Goal: Task Accomplishment & Management: Complete application form

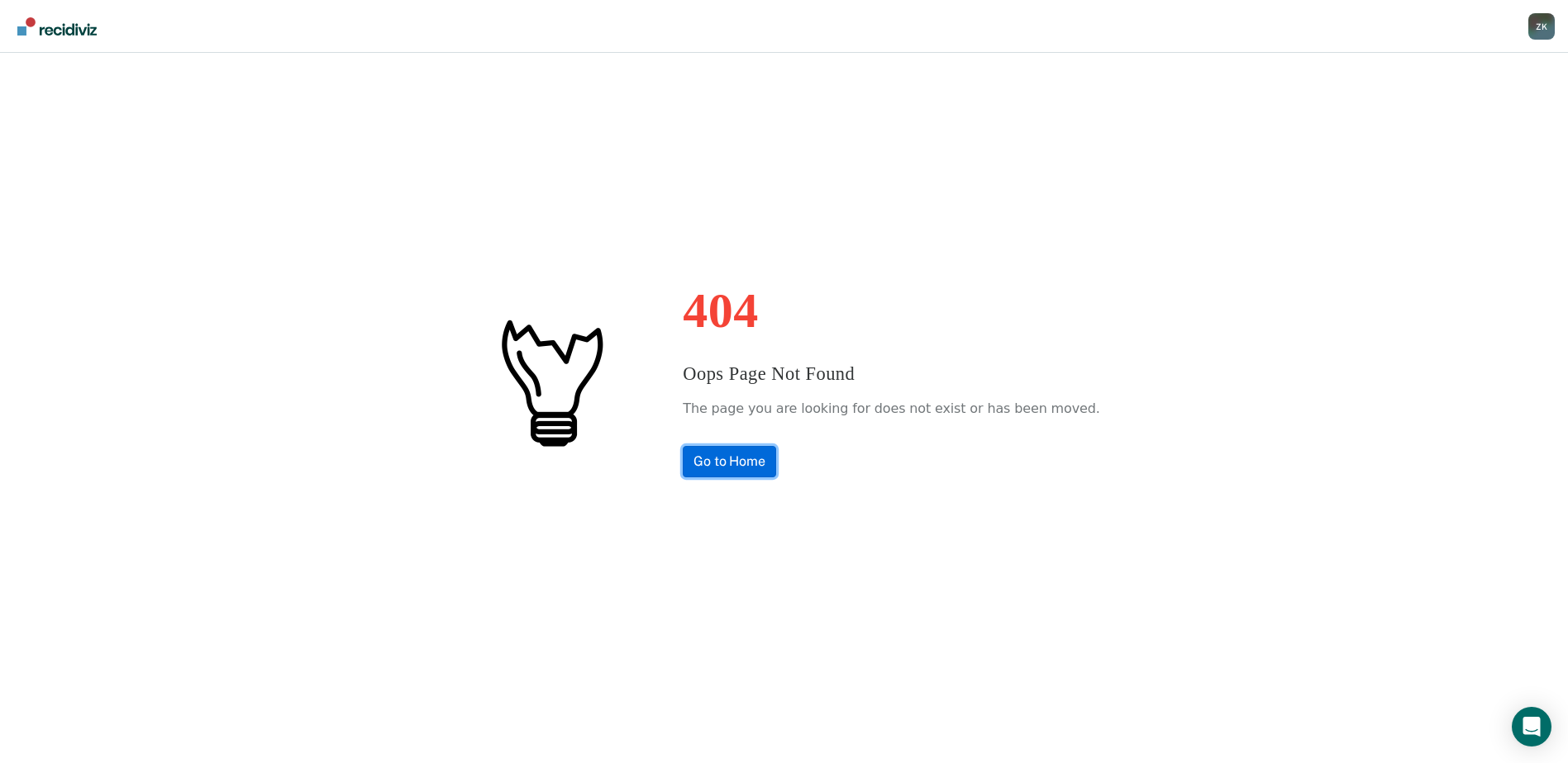
click at [733, 459] on link "Go to Home" at bounding box center [730, 462] width 93 height 31
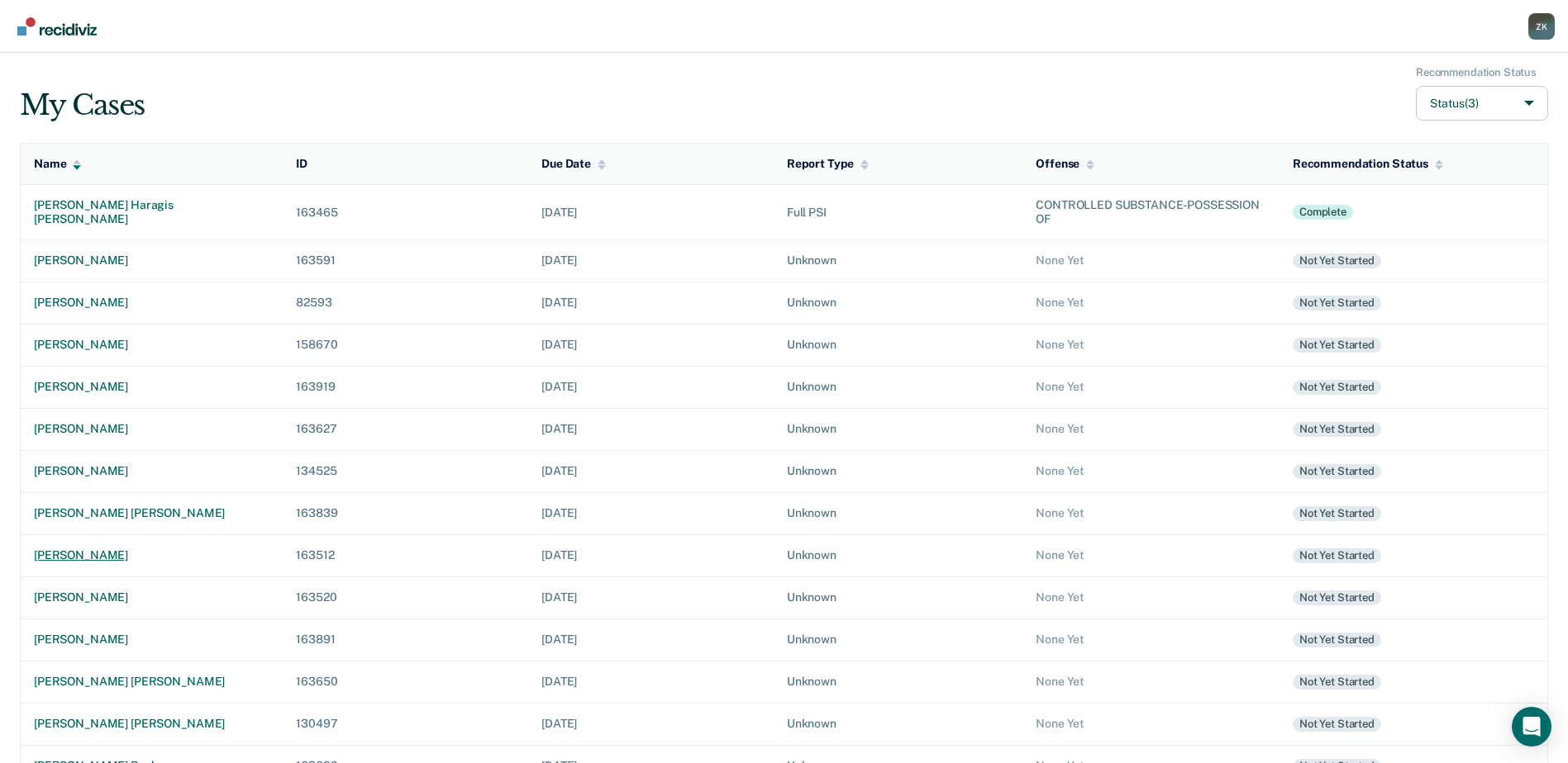
click at [121, 559] on div "[PERSON_NAME]" at bounding box center [152, 555] width 236 height 14
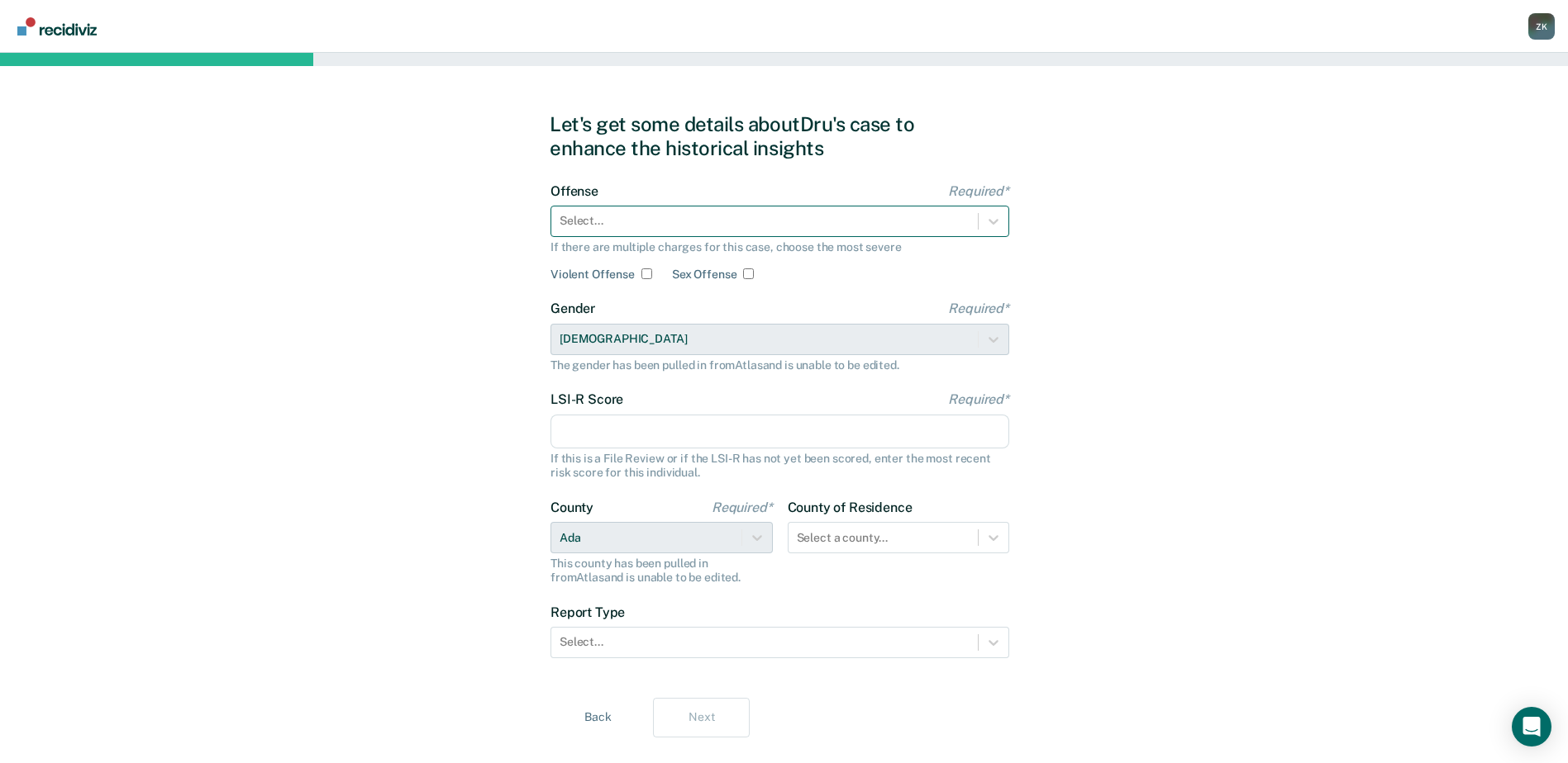
click at [852, 226] on div at bounding box center [764, 221] width 410 height 17
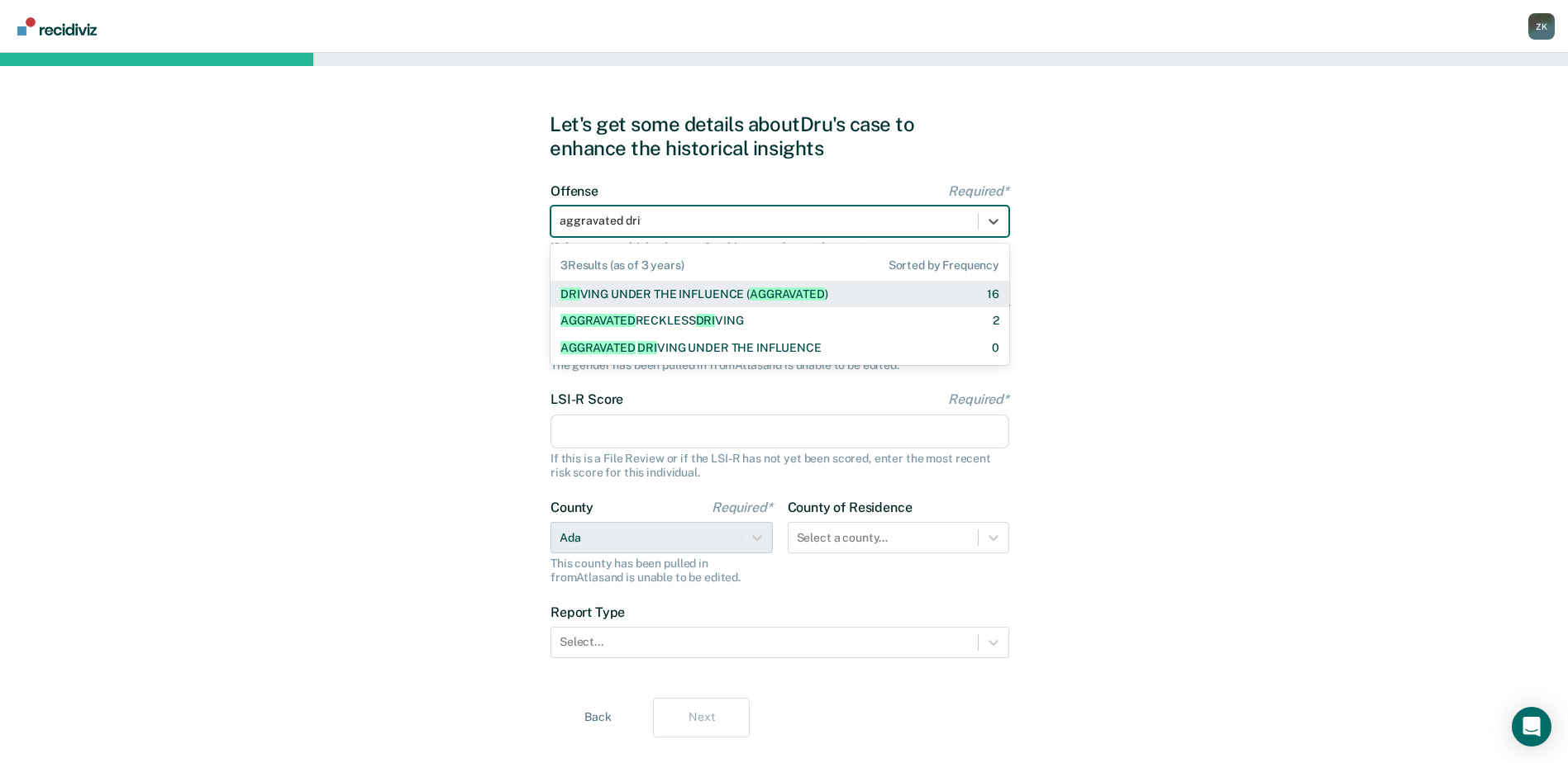
type input "aggravated drivi"
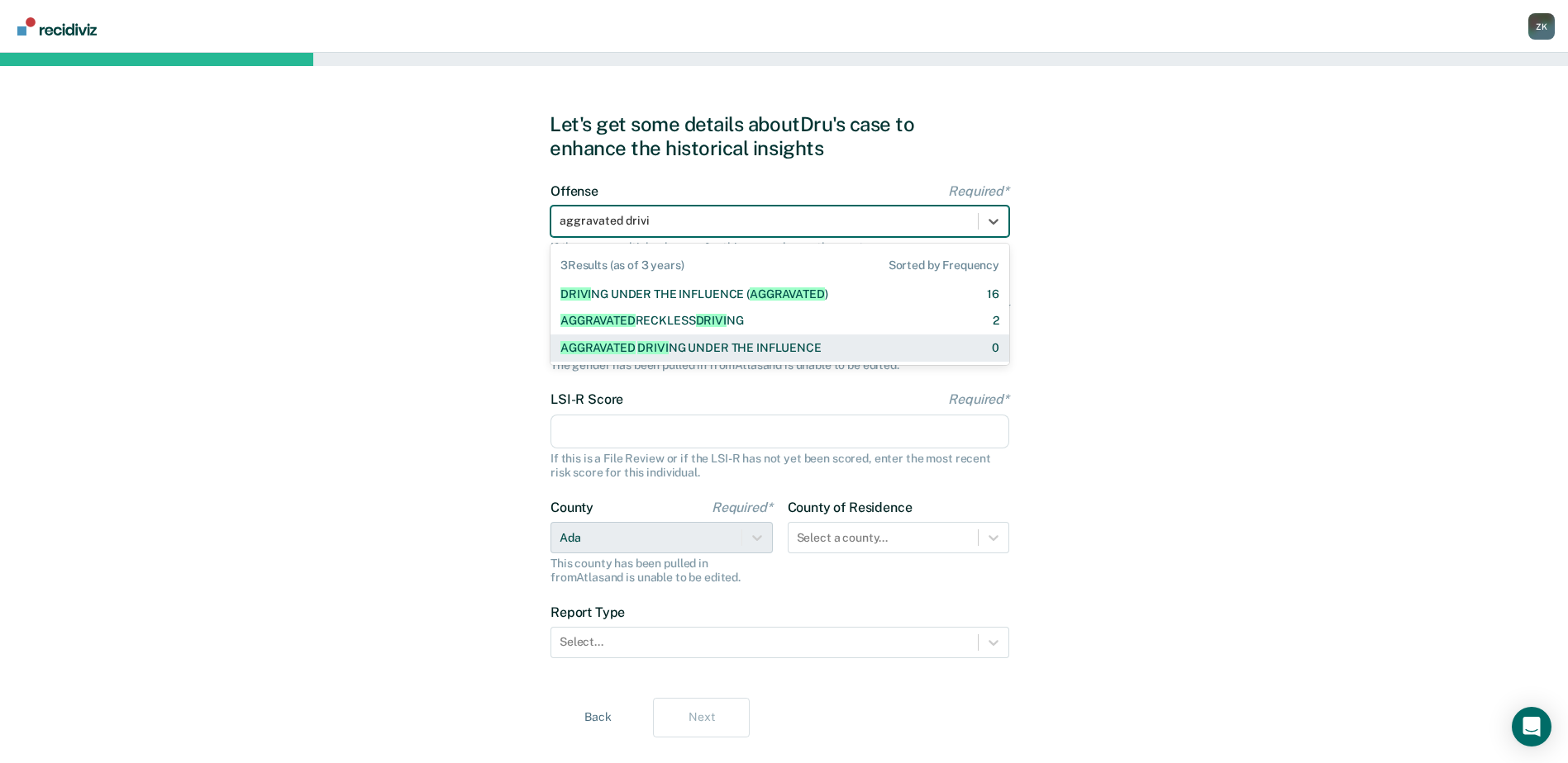
click at [771, 351] on div "AGGRAVATED DRIVI NG UNDER THE INFLUENCE" at bounding box center [691, 348] width 261 height 14
checkbox input "true"
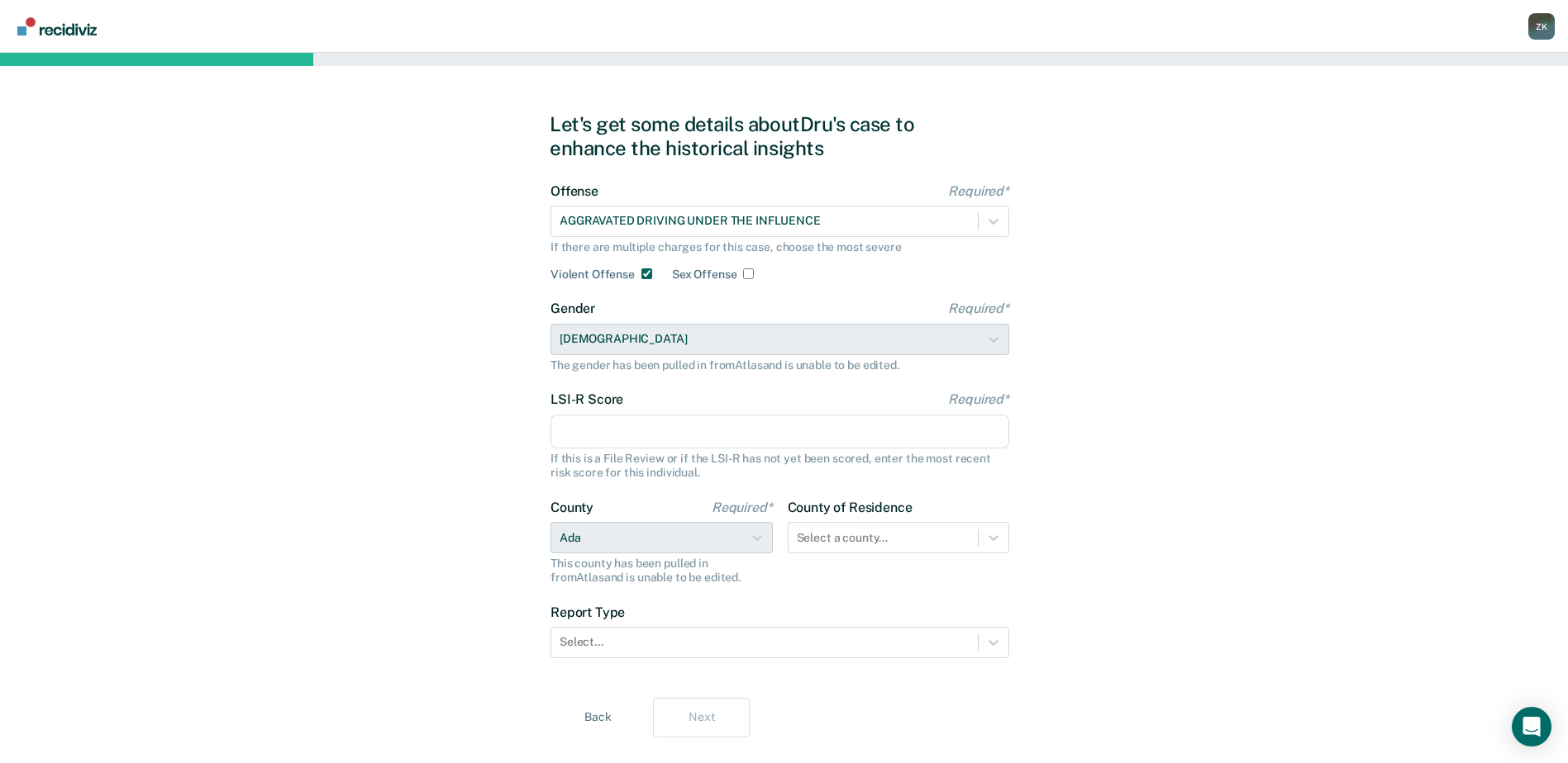
click at [665, 444] on input "LSI-R Score Required*" at bounding box center [780, 432] width 458 height 35
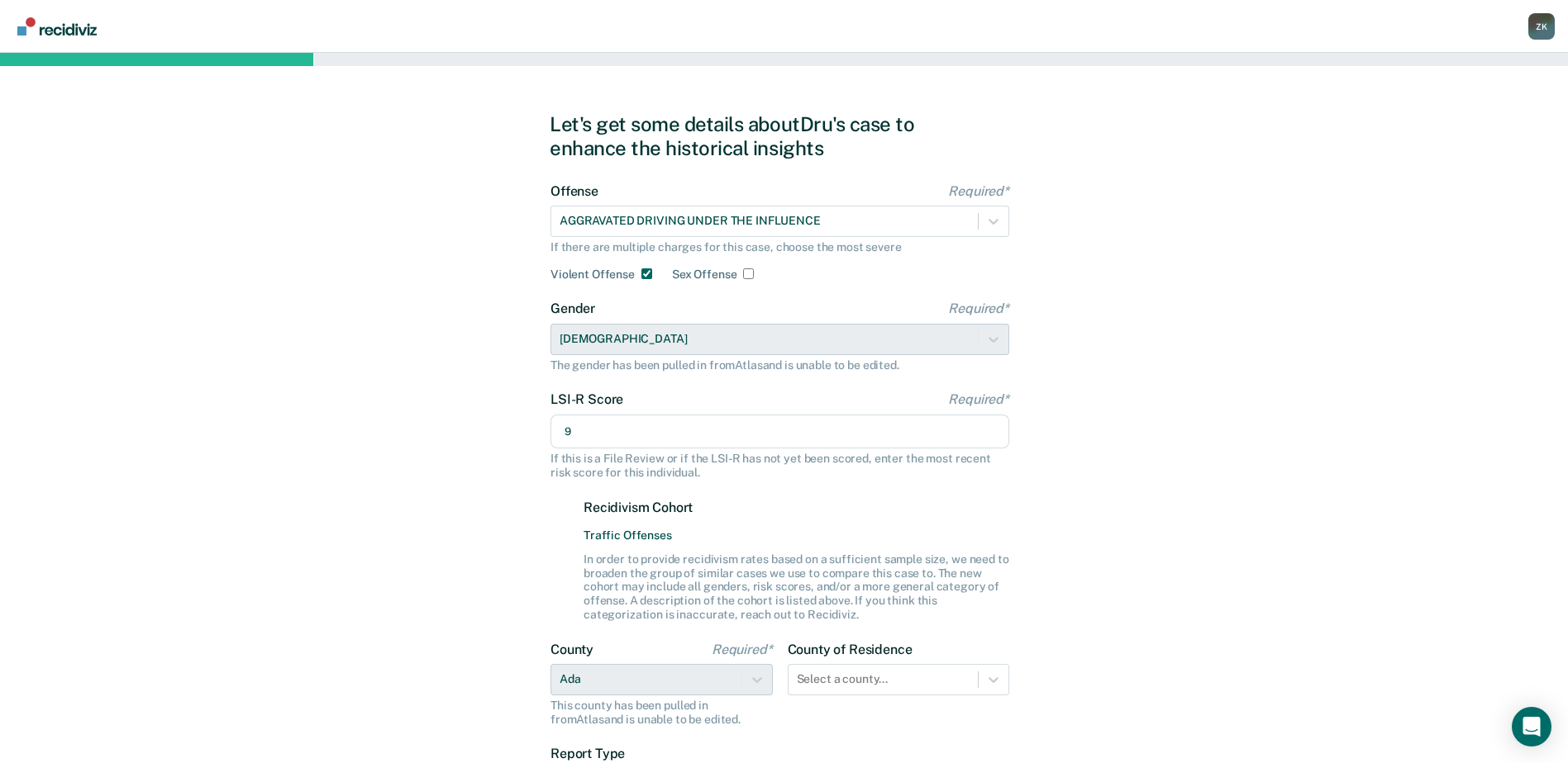
type input "9"
click at [989, 515] on label "Recidivism Cohort" at bounding box center [796, 507] width 426 height 16
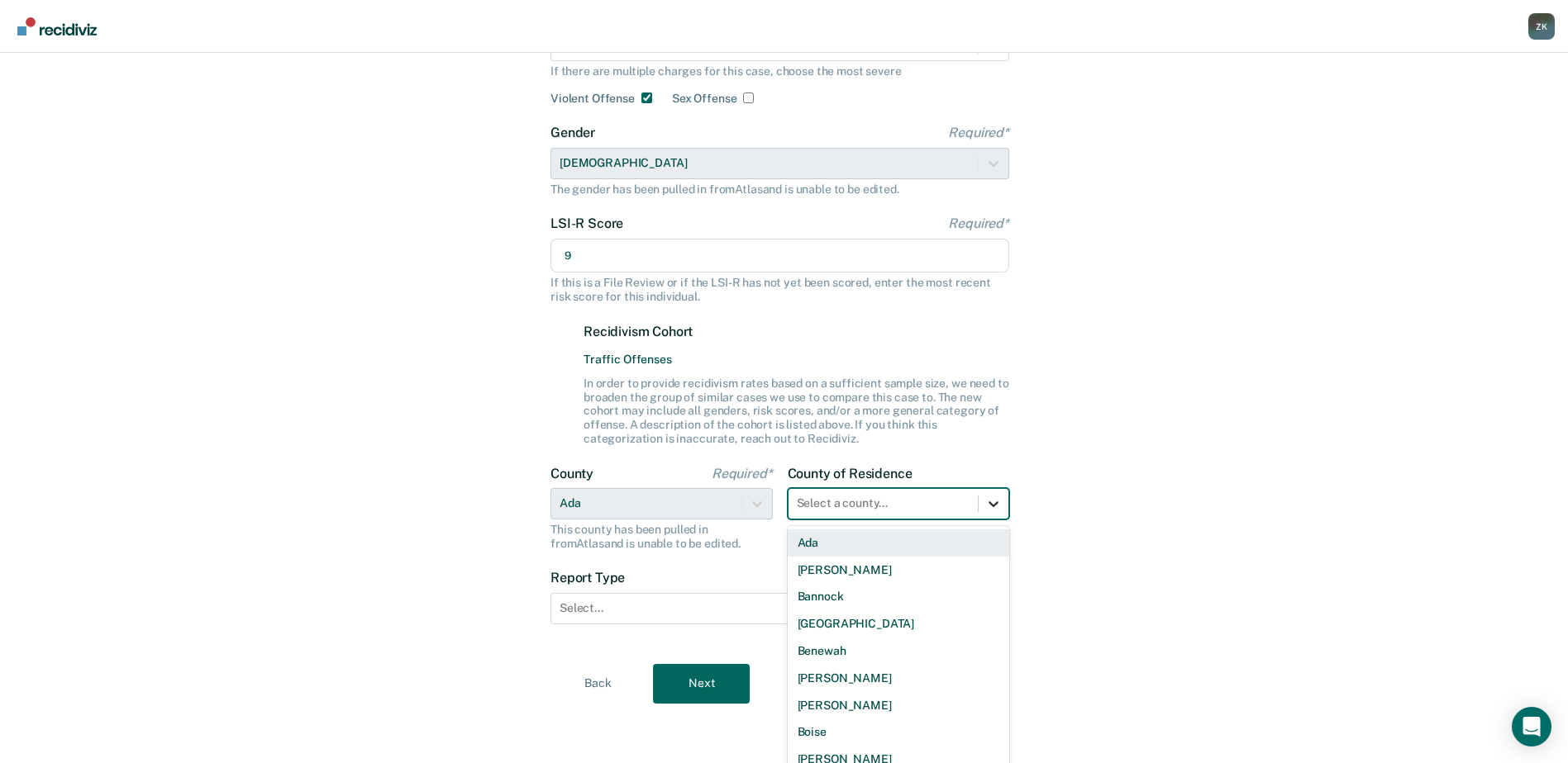
scroll to position [187, 0]
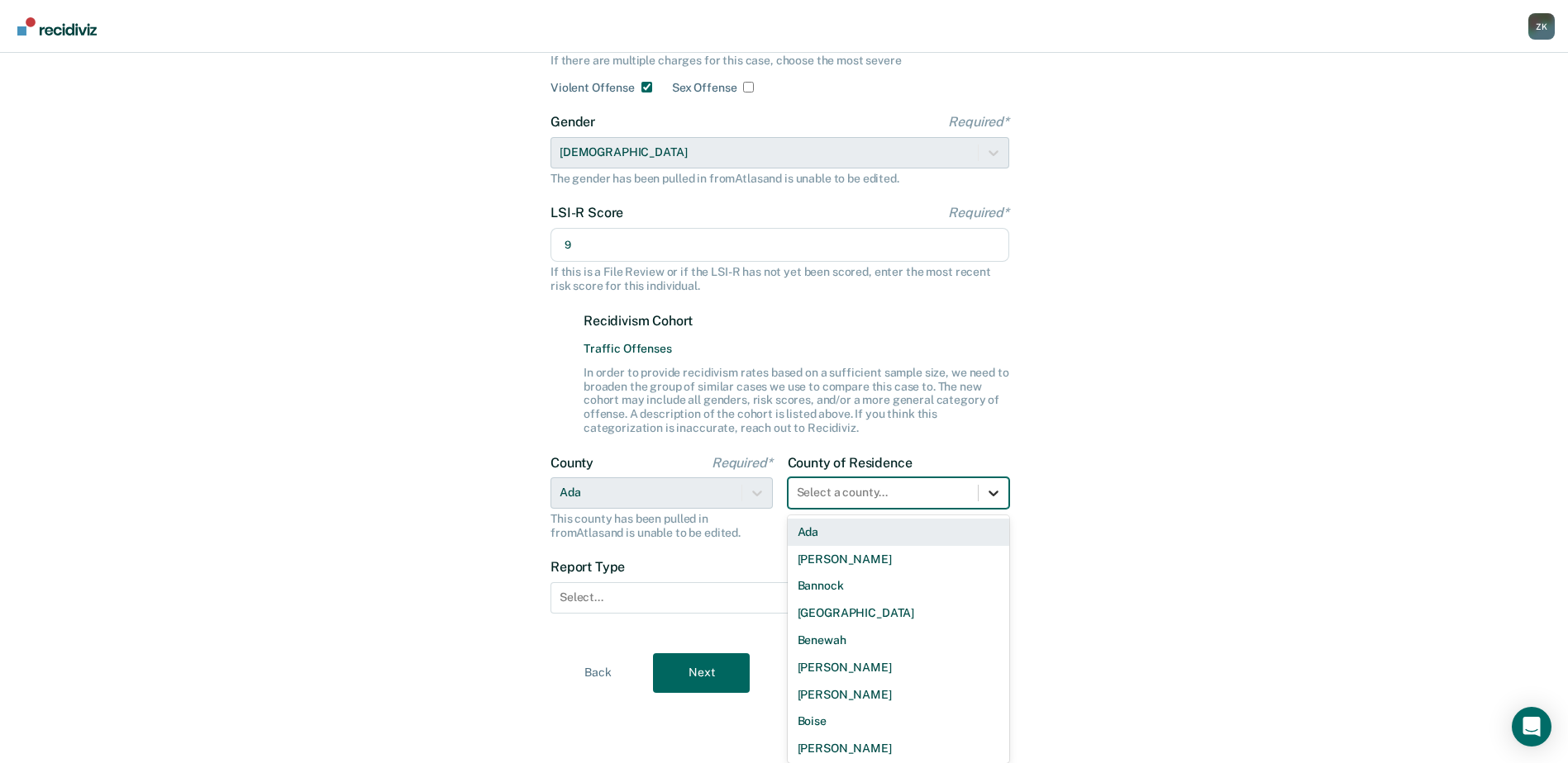
click at [993, 503] on div at bounding box center [994, 493] width 30 height 30
click at [891, 539] on div "Ada" at bounding box center [899, 532] width 222 height 27
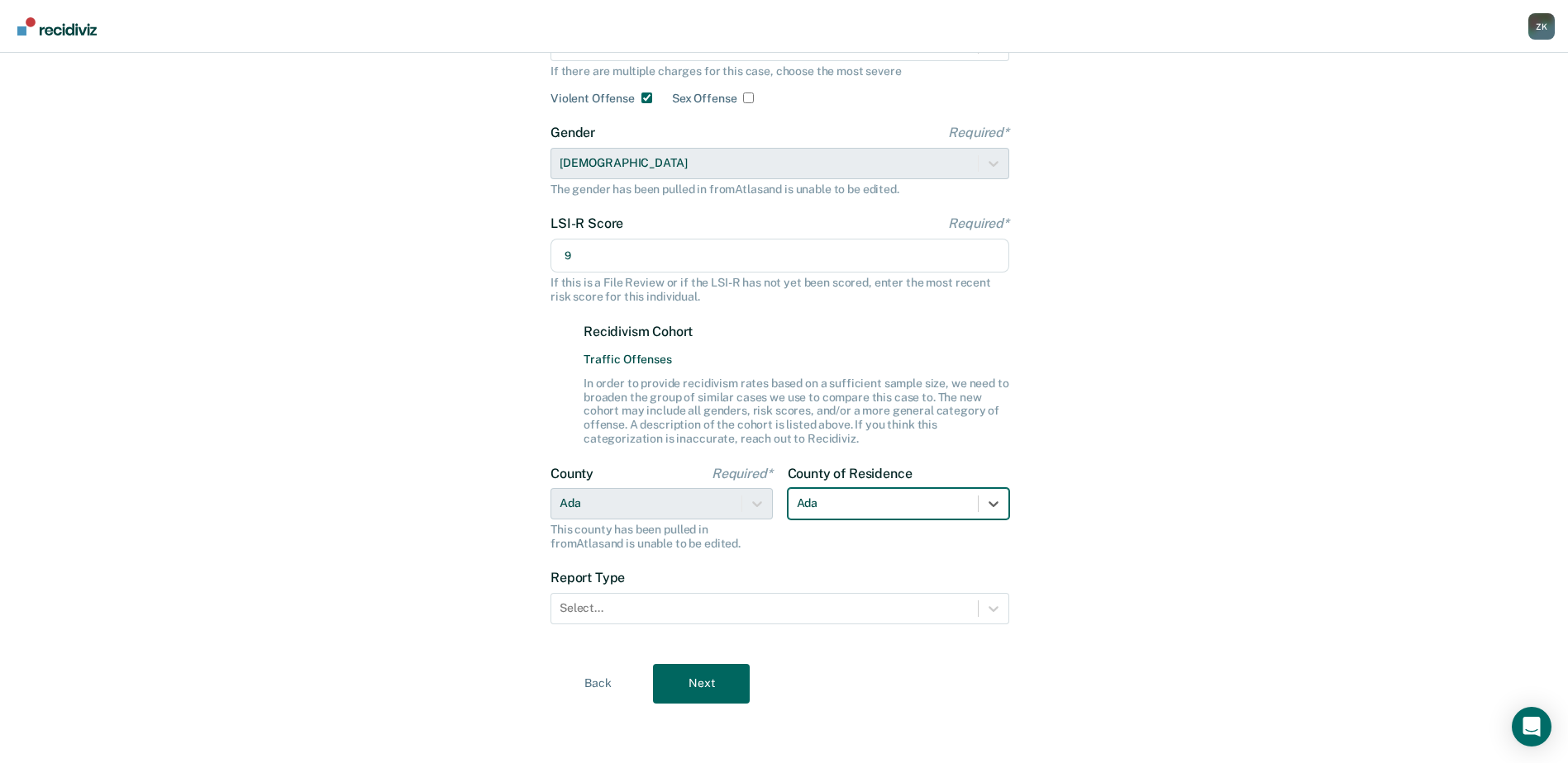
click at [1265, 561] on div "Let's get some details about Dru's case to enhance the historical insights Offe…" at bounding box center [784, 319] width 1568 height 886
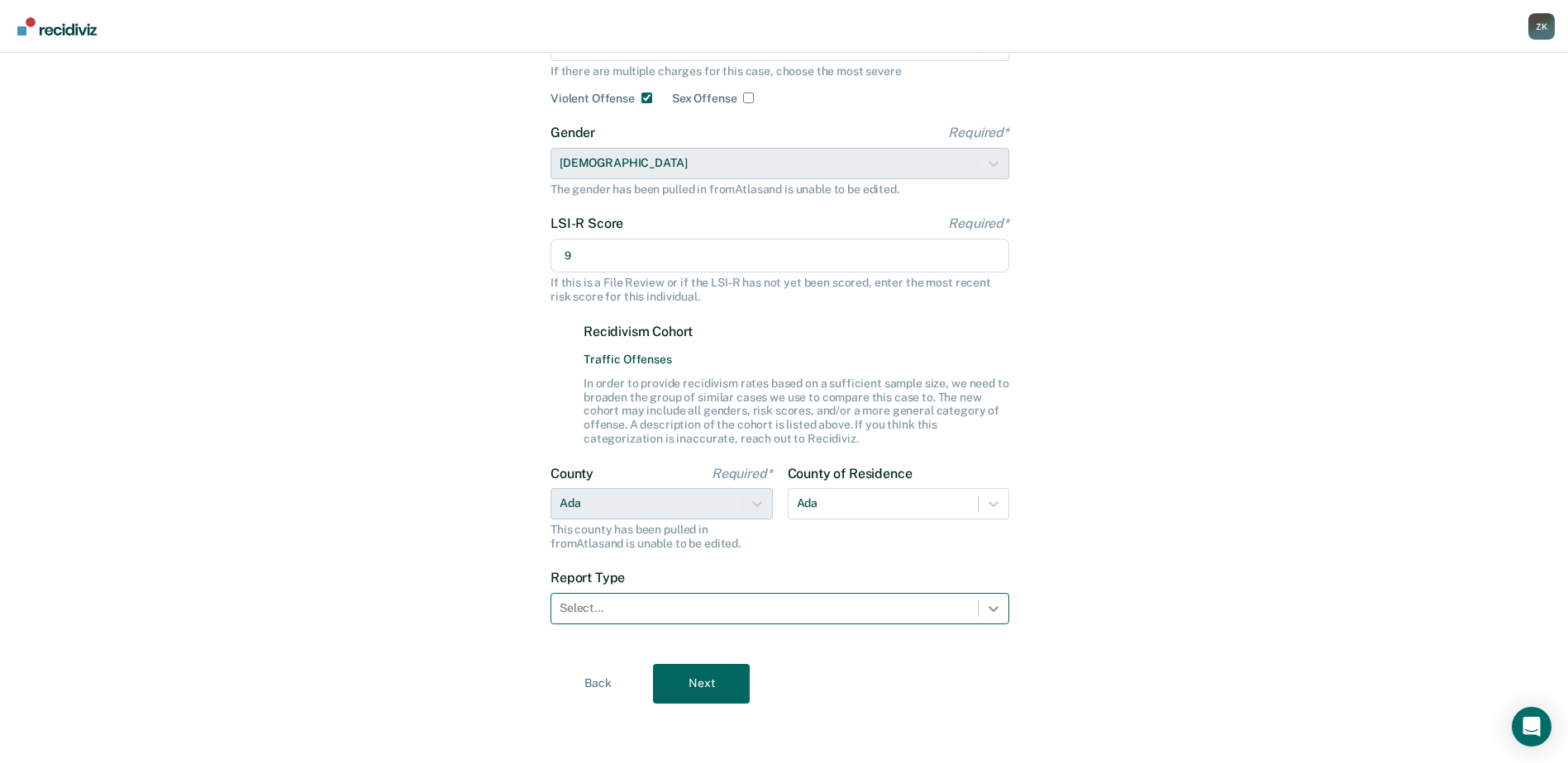
click at [994, 614] on icon at bounding box center [994, 609] width 16 height 16
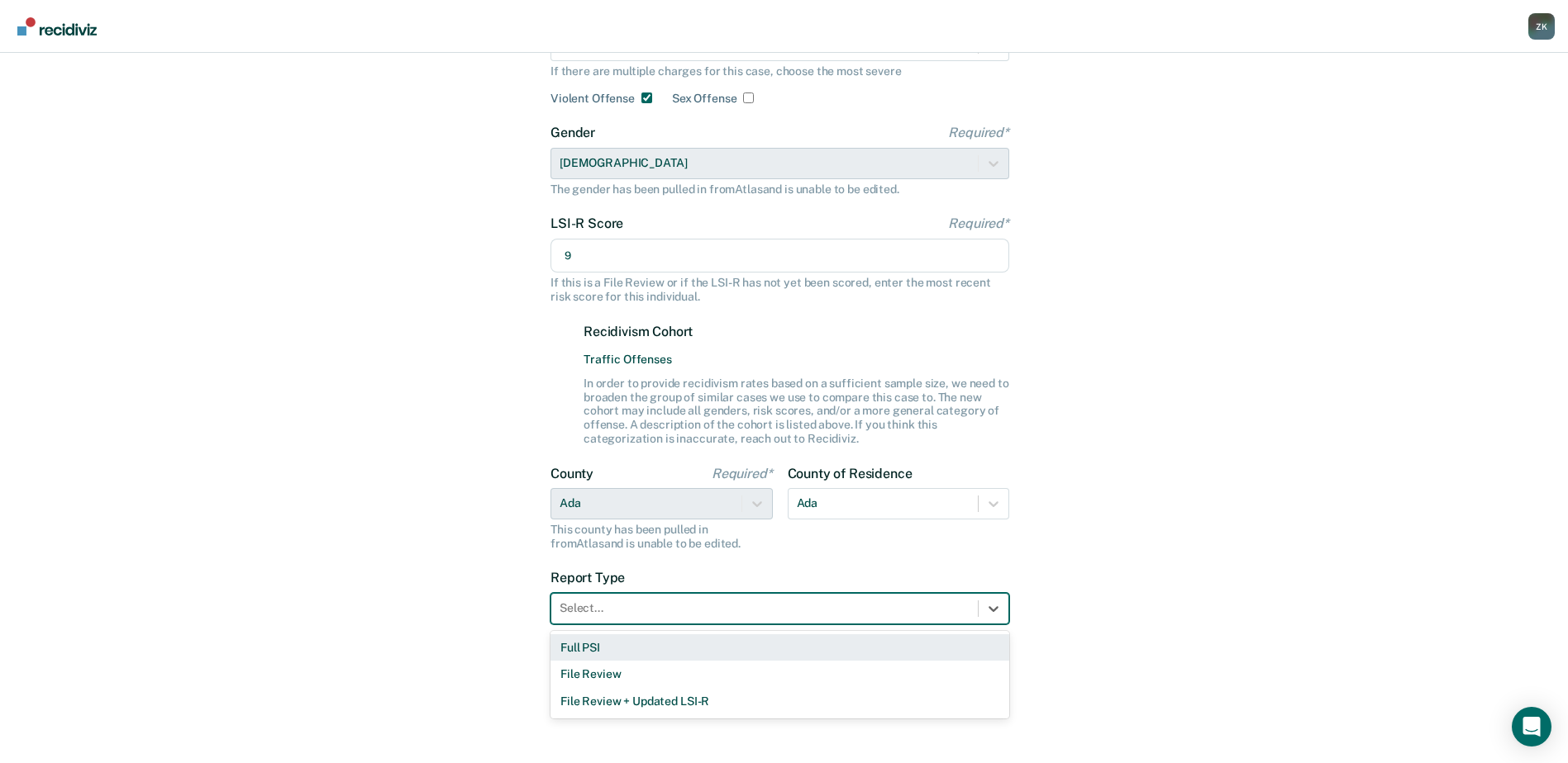
click at [751, 657] on div "Full PSI" at bounding box center [780, 648] width 458 height 27
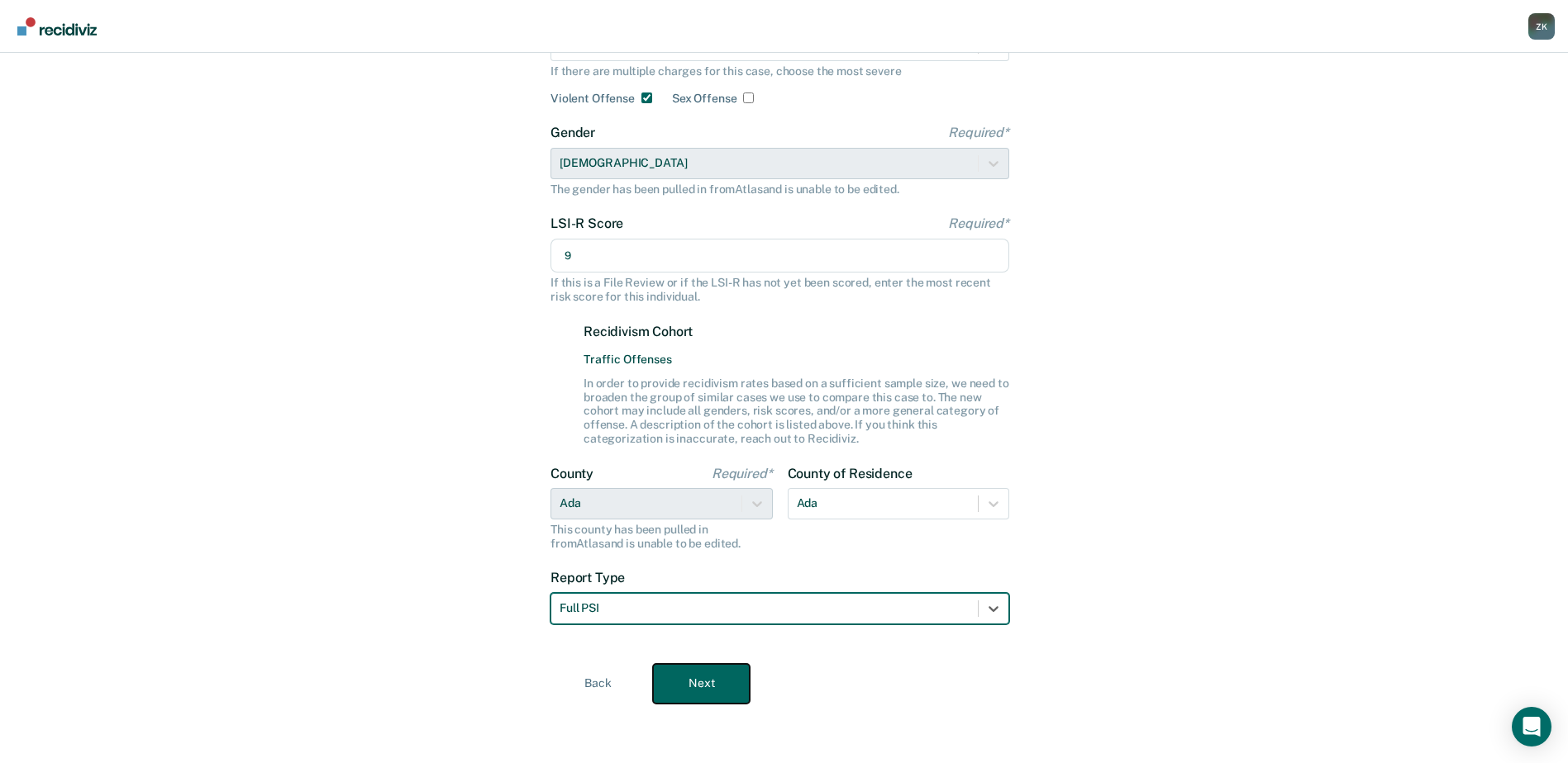
click at [689, 684] on button "Next" at bounding box center [701, 684] width 97 height 39
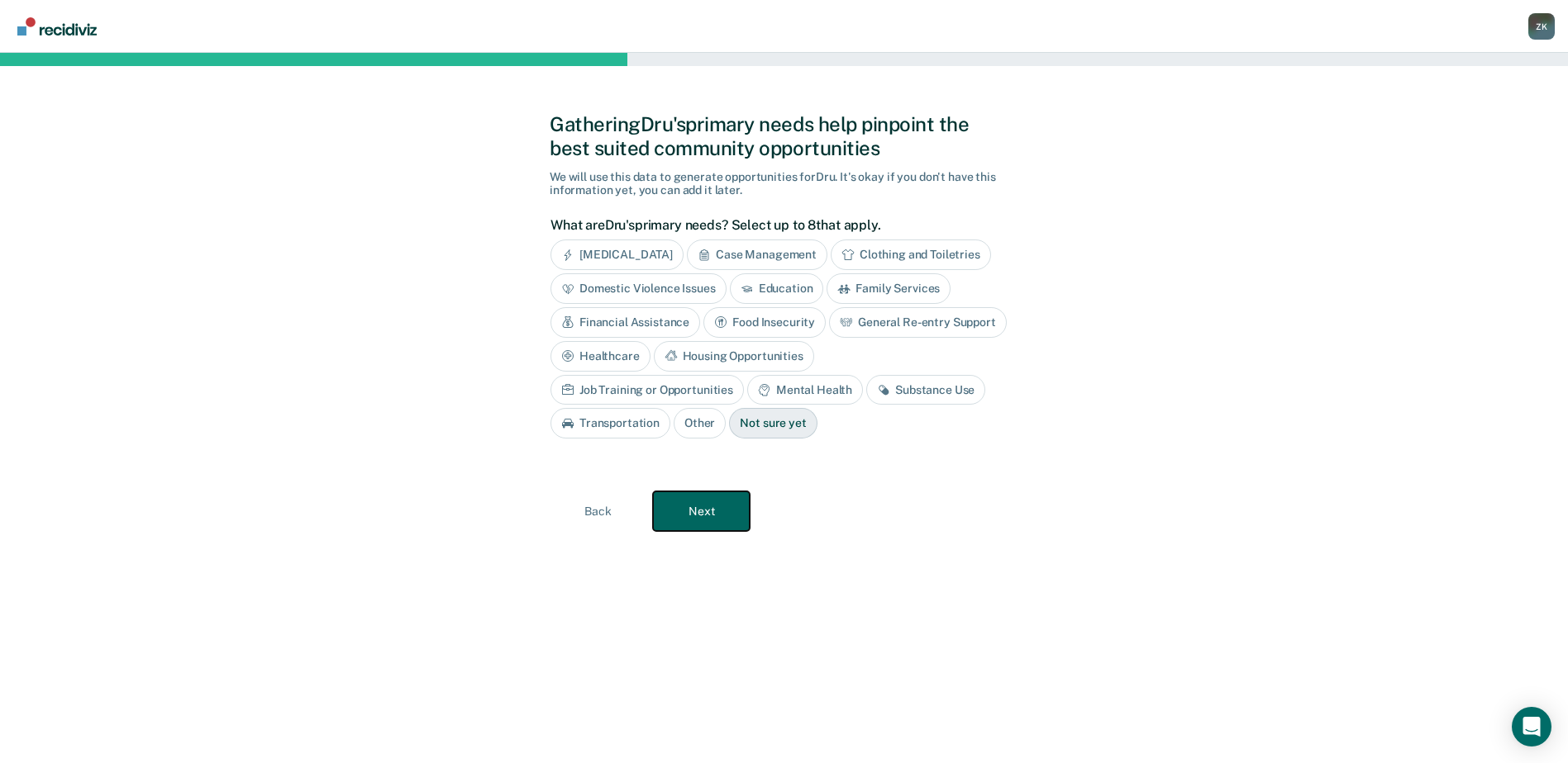
scroll to position [0, 0]
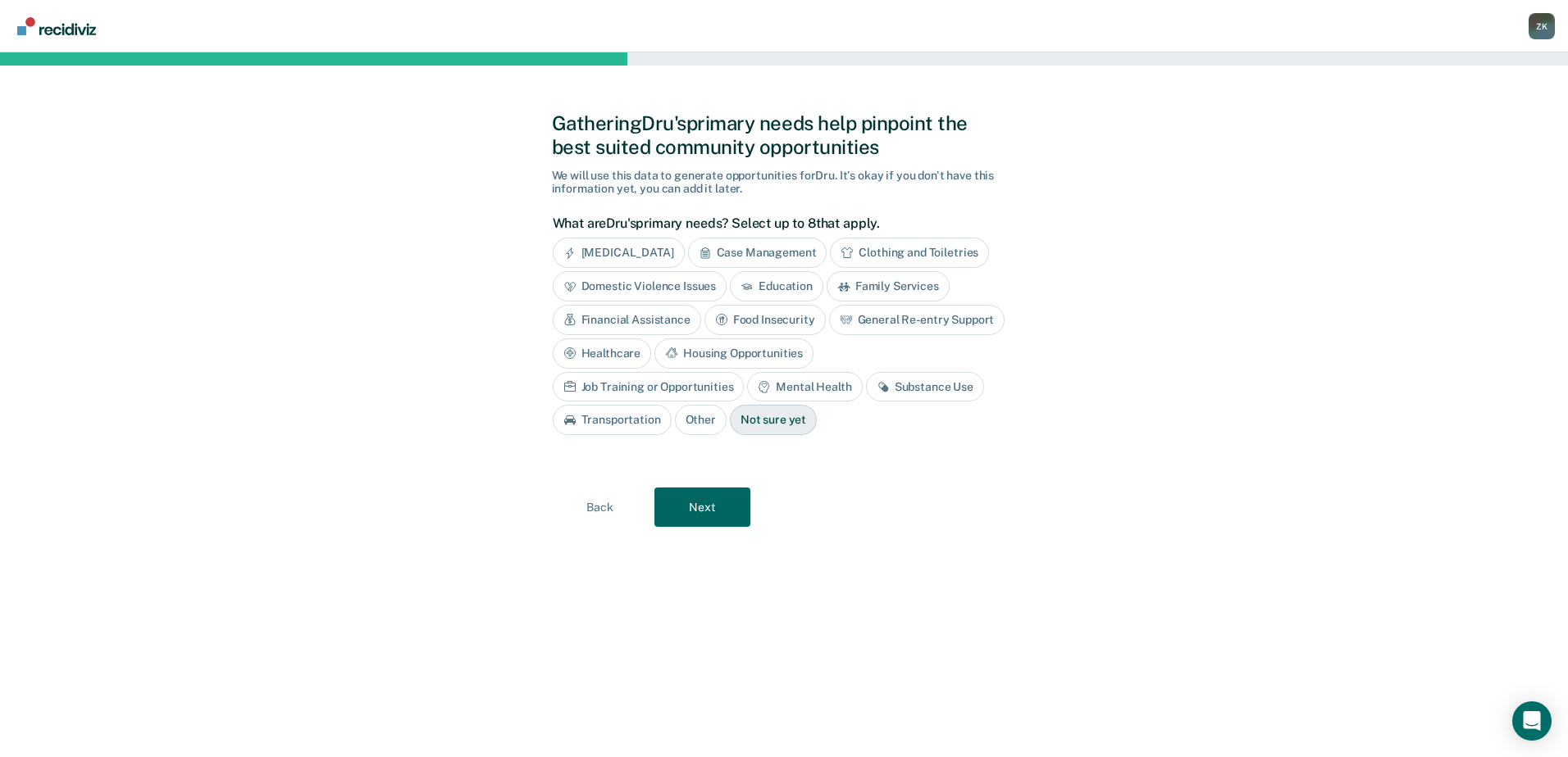
click at [747, 388] on div "Mental Health" at bounding box center [804, 387] width 115 height 30
click at [885, 391] on div "Substance Use" at bounding box center [944, 387] width 118 height 30
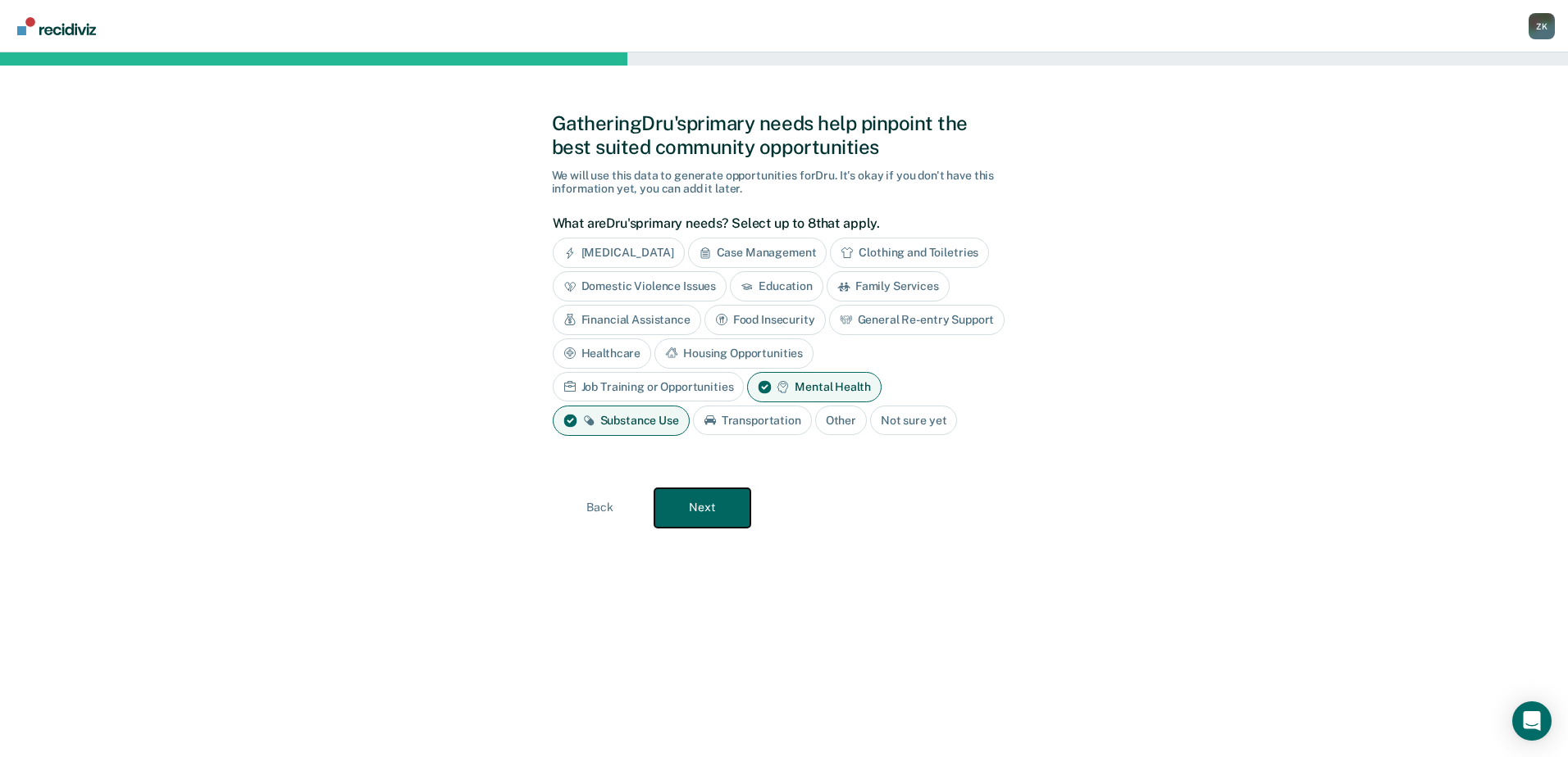
click at [717, 505] on button "Next" at bounding box center [702, 507] width 96 height 39
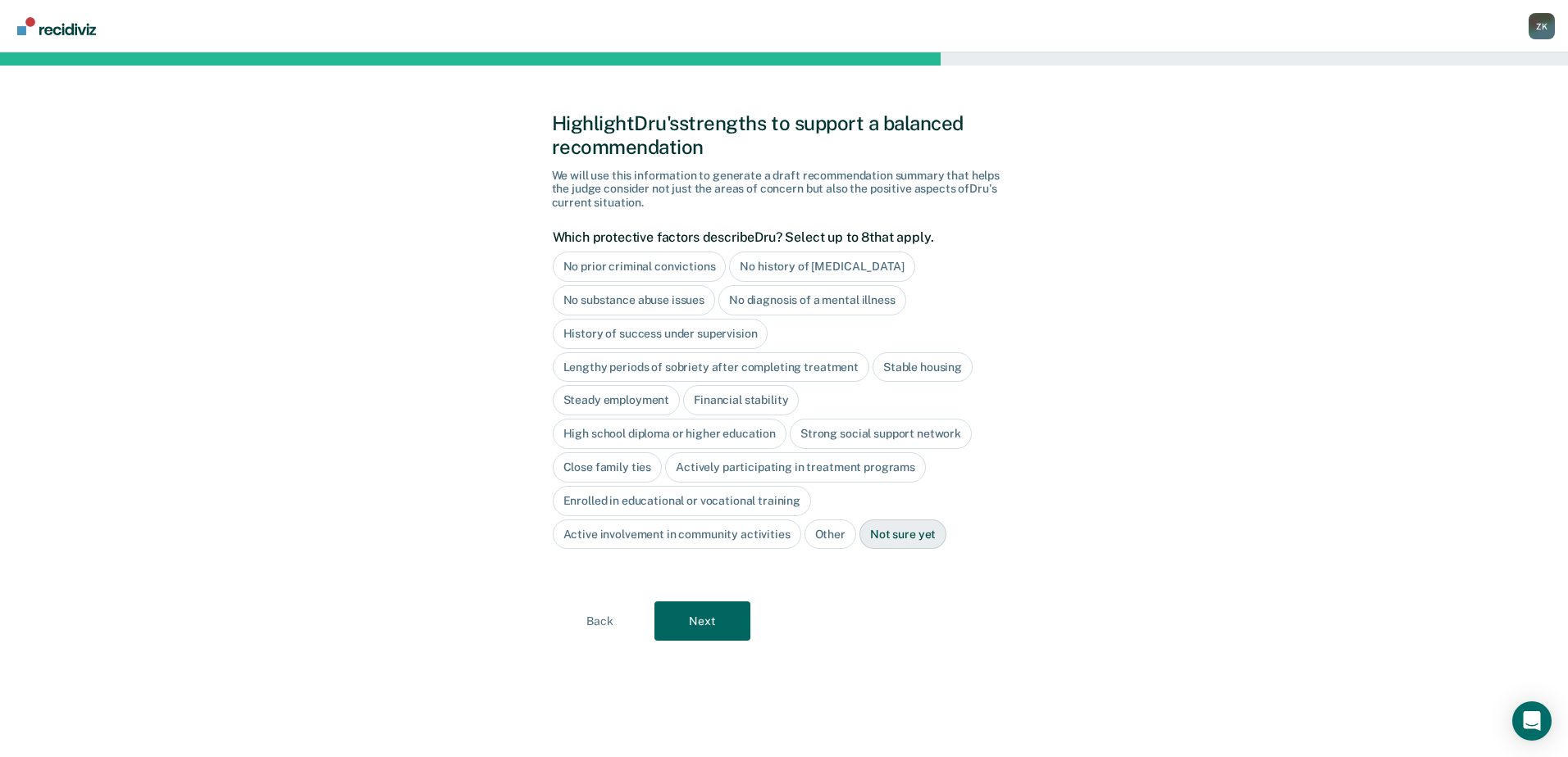
click at [642, 271] on div "No prior criminal convictions" at bounding box center [640, 266] width 174 height 30
click at [836, 259] on div "No history of [MEDICAL_DATA]" at bounding box center [840, 266] width 186 height 30
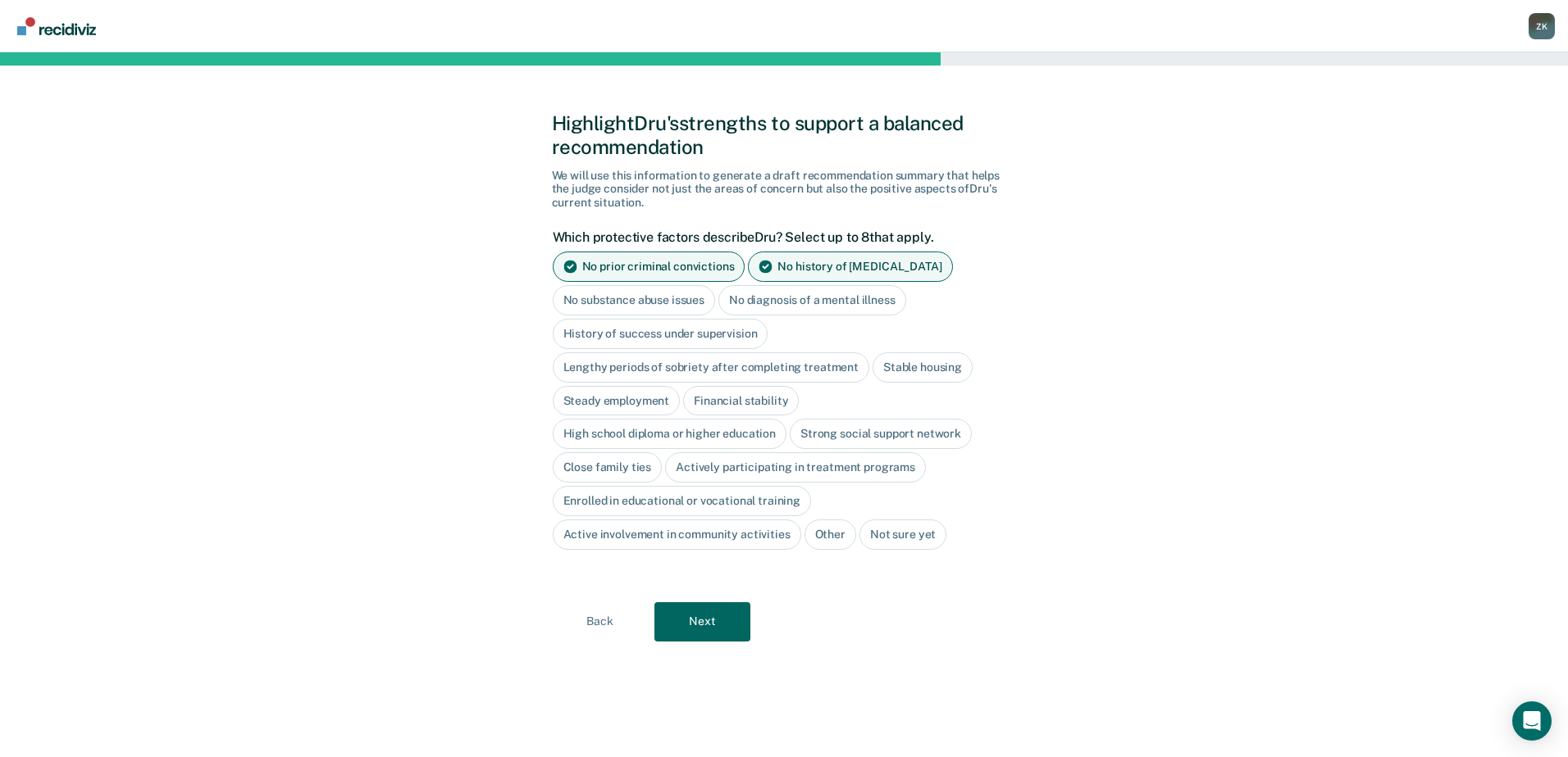
click at [899, 376] on div "Stable housing" at bounding box center [922, 367] width 100 height 30
click at [650, 406] on div "Steady employment" at bounding box center [616, 400] width 128 height 30
click at [768, 401] on div "Financial stability" at bounding box center [760, 400] width 116 height 30
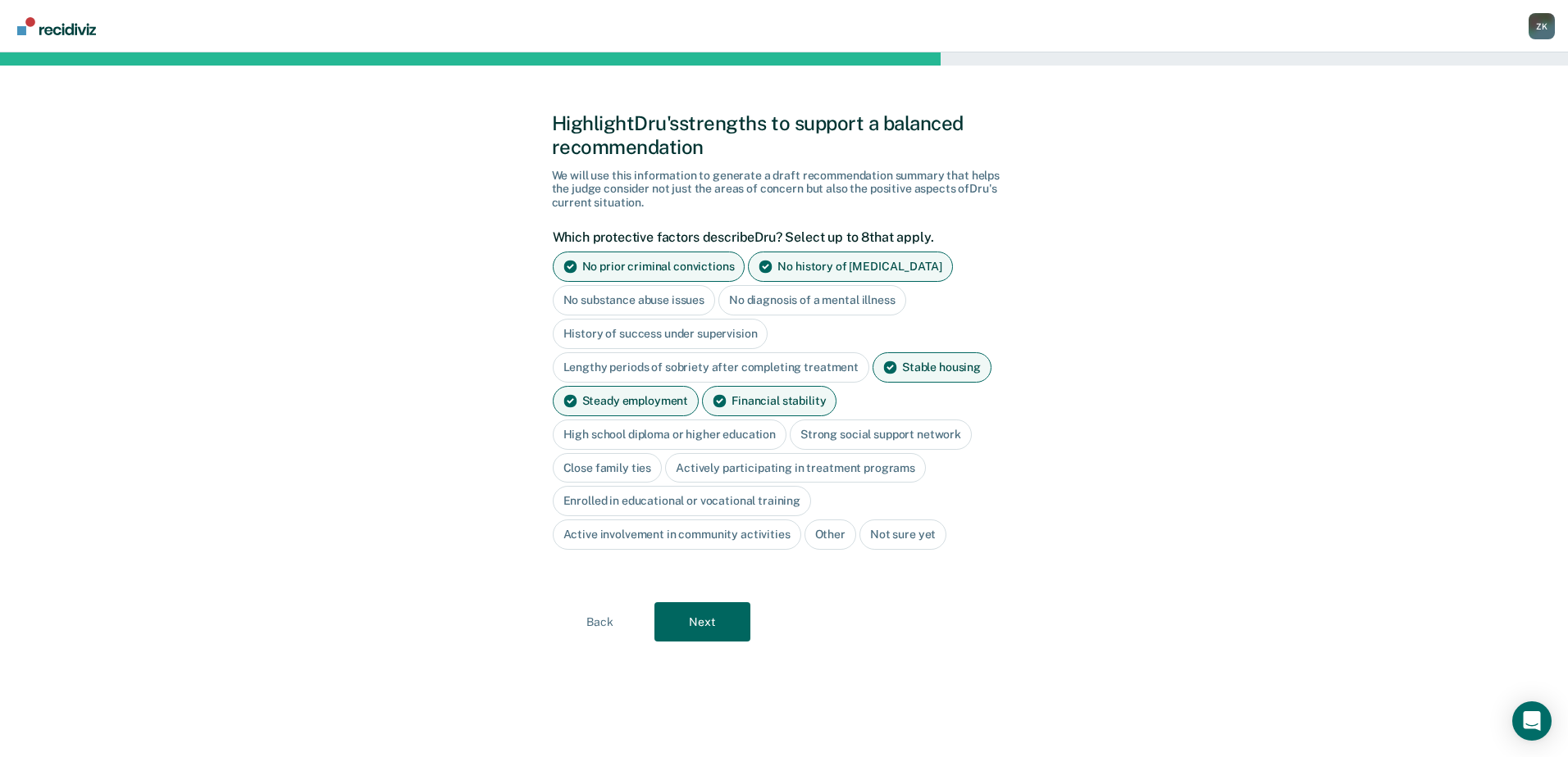
click at [697, 436] on div "High school diploma or higher education" at bounding box center [669, 434] width 235 height 30
click at [935, 432] on div "Strong social support network" at bounding box center [899, 434] width 182 height 30
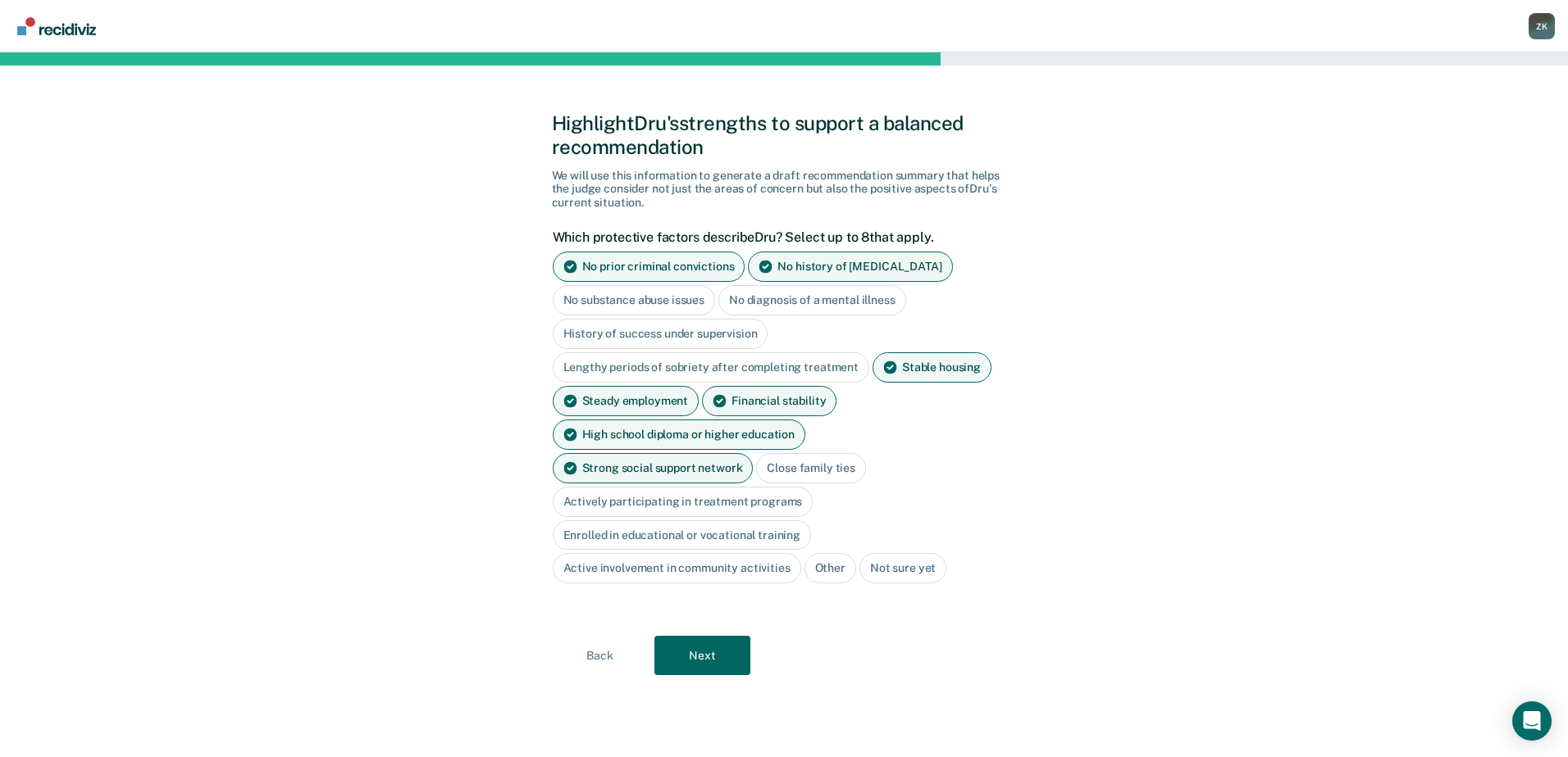
click at [756, 474] on div "Close family ties" at bounding box center [811, 468] width 110 height 30
click at [813, 487] on div "Actively participating in treatment programs" at bounding box center [683, 502] width 261 height 30
click at [712, 553] on div "Active involvement in community activities" at bounding box center [677, 568] width 248 height 30
click at [718, 553] on div "Active involvement in community activities" at bounding box center [677, 568] width 248 height 30
click at [659, 553] on div "Active involvement in community activities" at bounding box center [677, 568] width 248 height 30
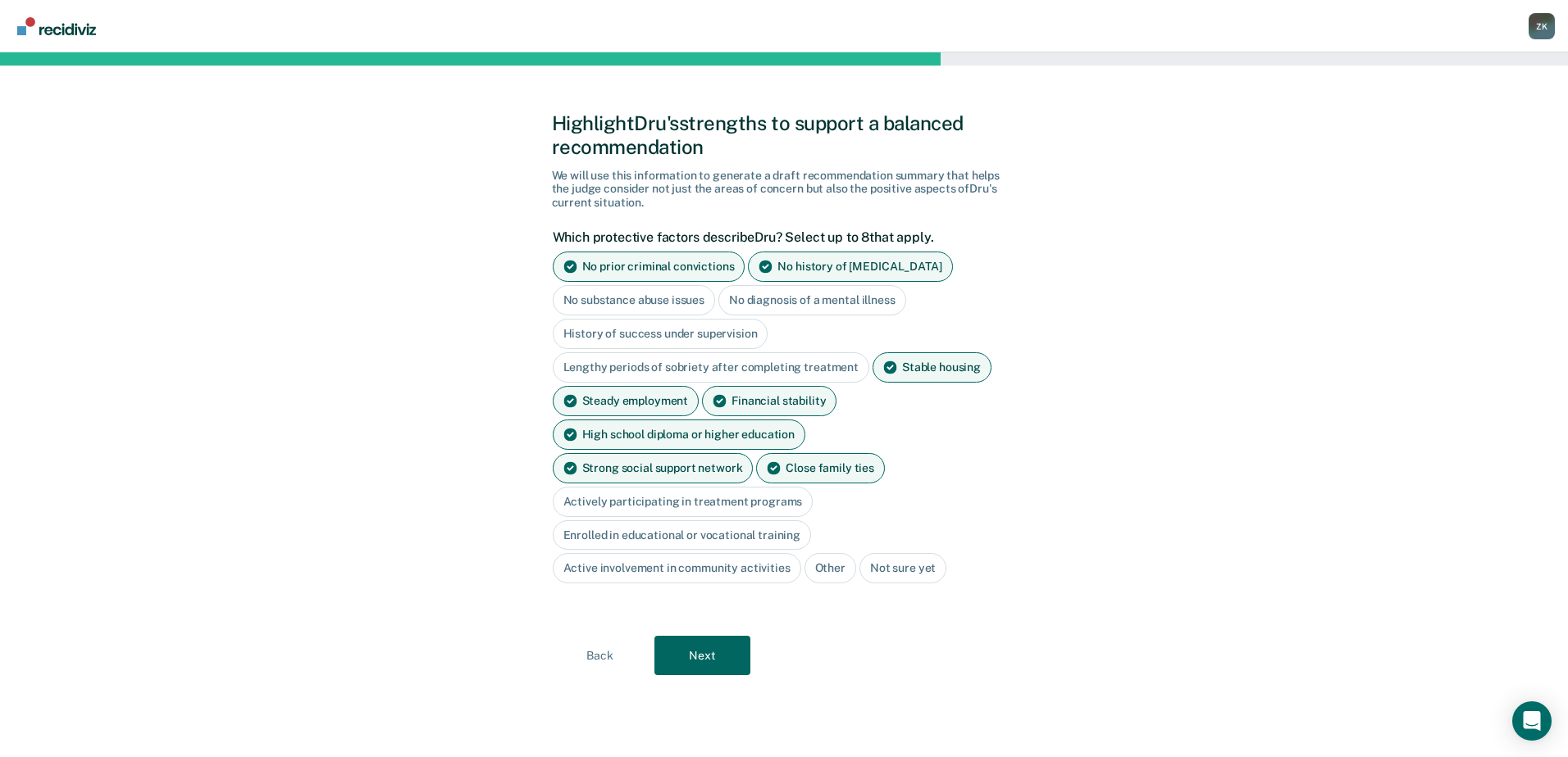
click at [902, 360] on div "Stable housing" at bounding box center [931, 367] width 119 height 30
click at [681, 553] on div "Active involvement in community activities" at bounding box center [677, 568] width 248 height 30
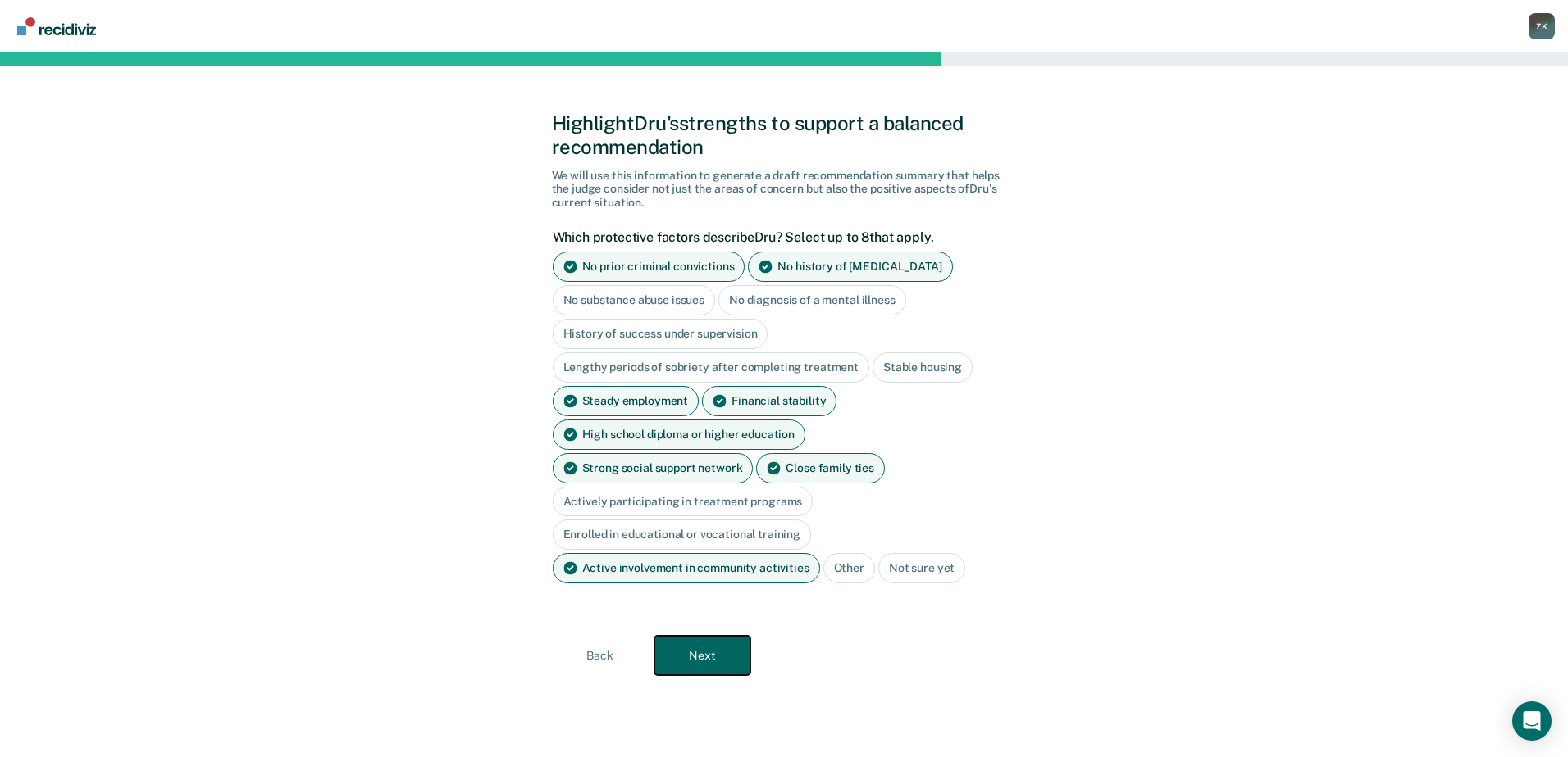
click at [697, 636] on button "Next" at bounding box center [702, 655] width 96 height 39
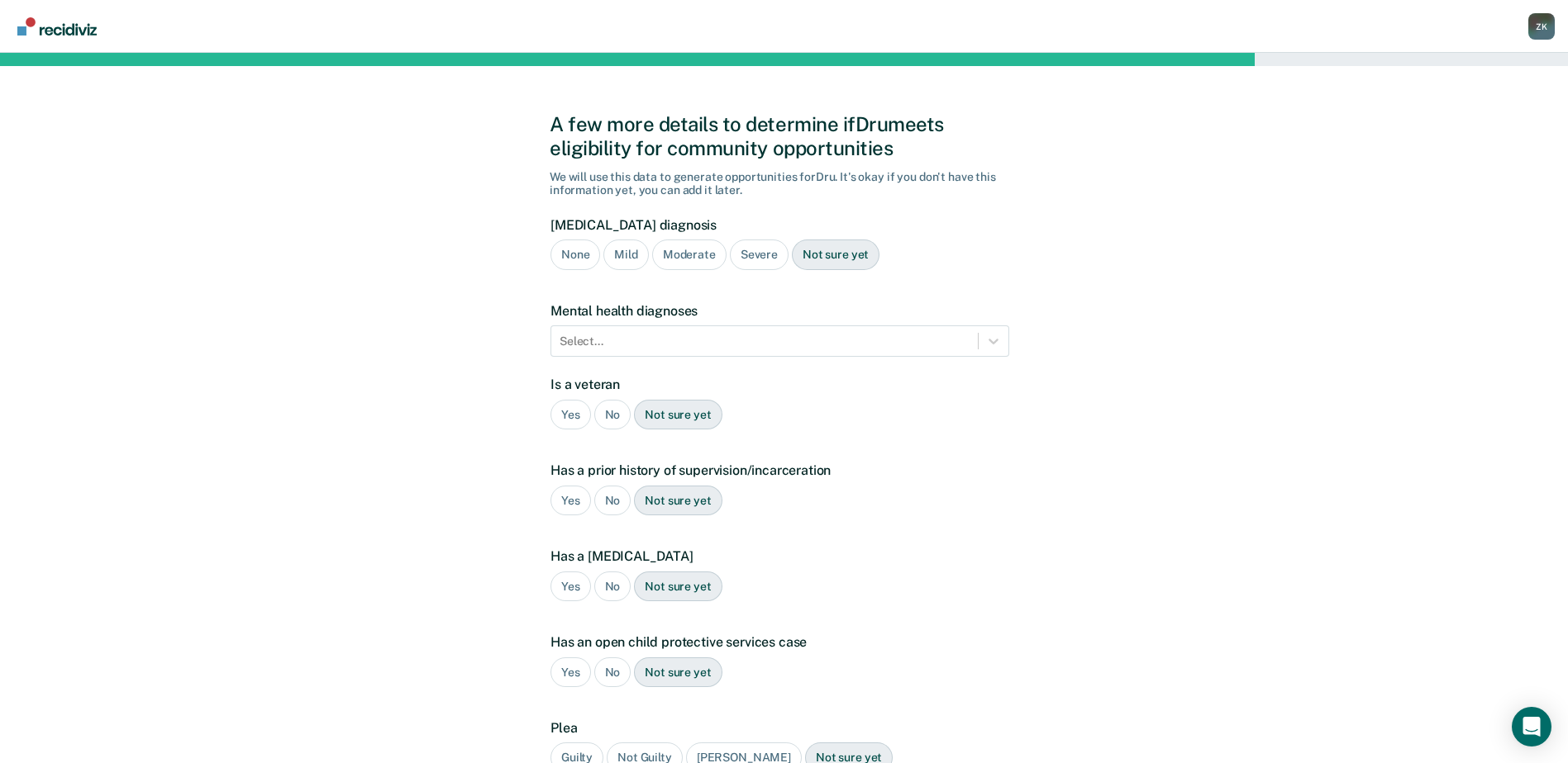
click at [758, 259] on div "Severe" at bounding box center [759, 254] width 58 height 30
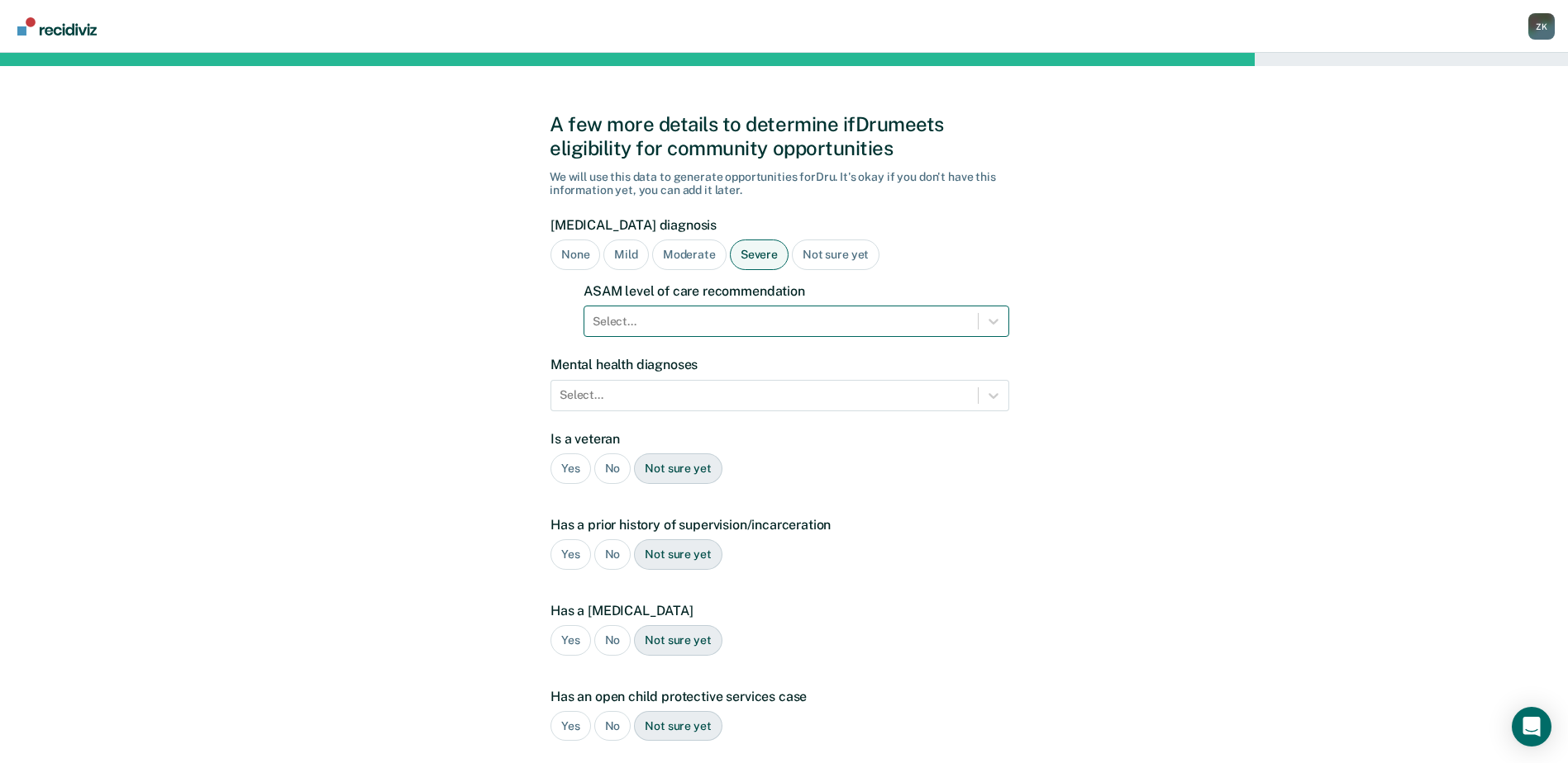
click at [788, 322] on div at bounding box center [781, 321] width 377 height 17
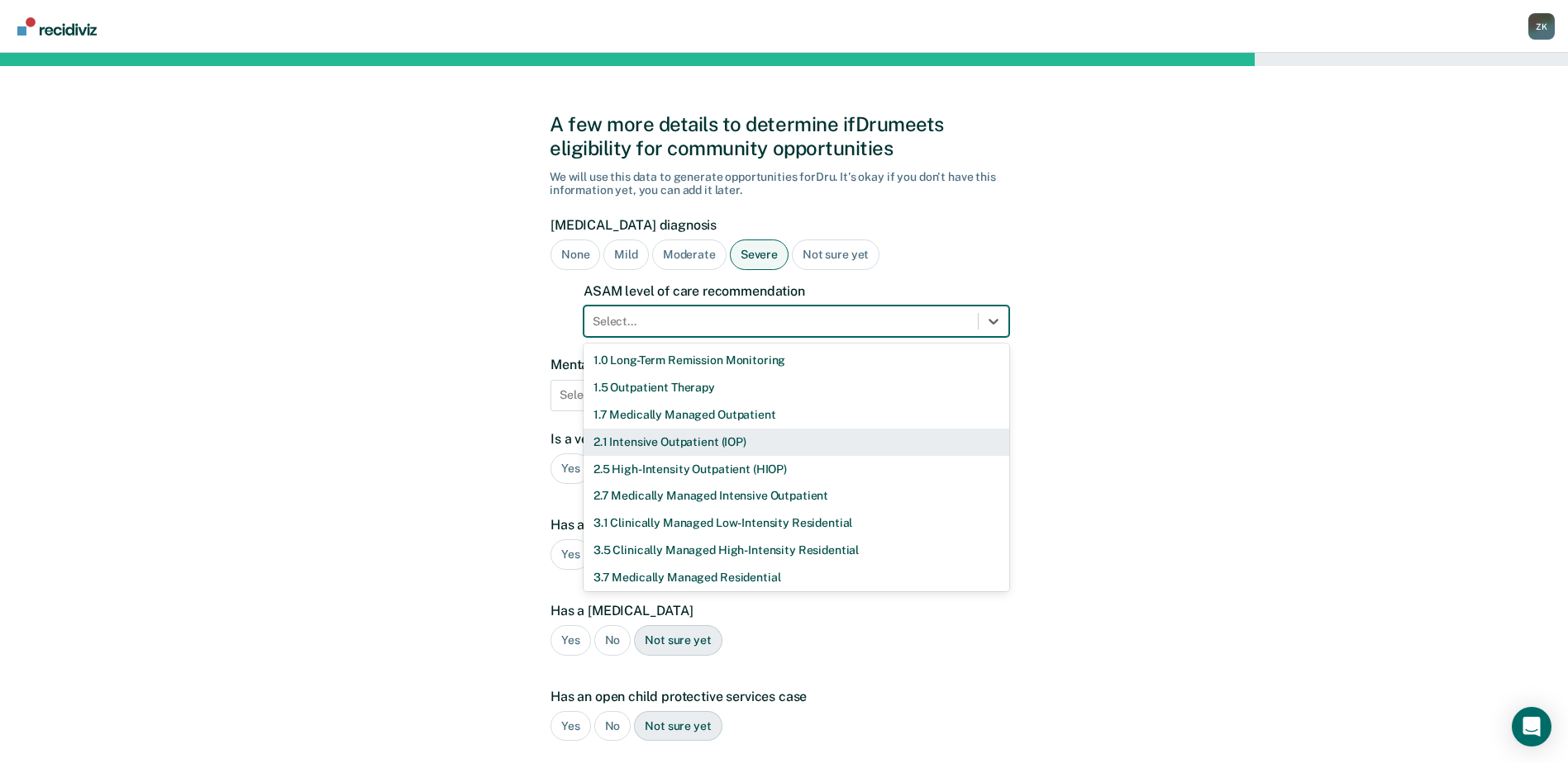
click at [731, 443] on div "2.1 Intensive Outpatient (IOP)" at bounding box center [796, 443] width 426 height 27
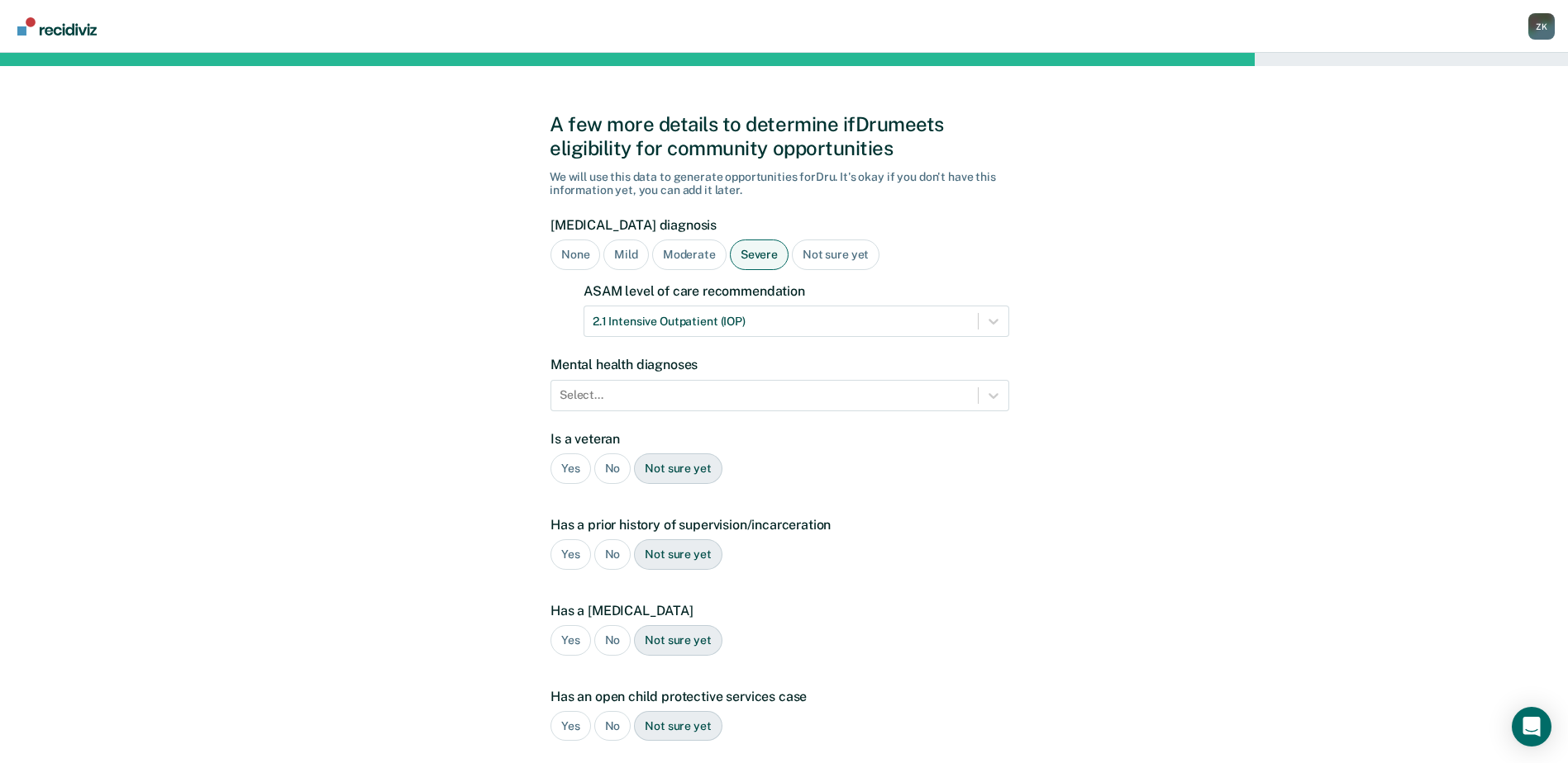
click at [1272, 430] on div "A few more details to determine if Dru meets eligibility for community opportun…" at bounding box center [784, 516] width 1568 height 926
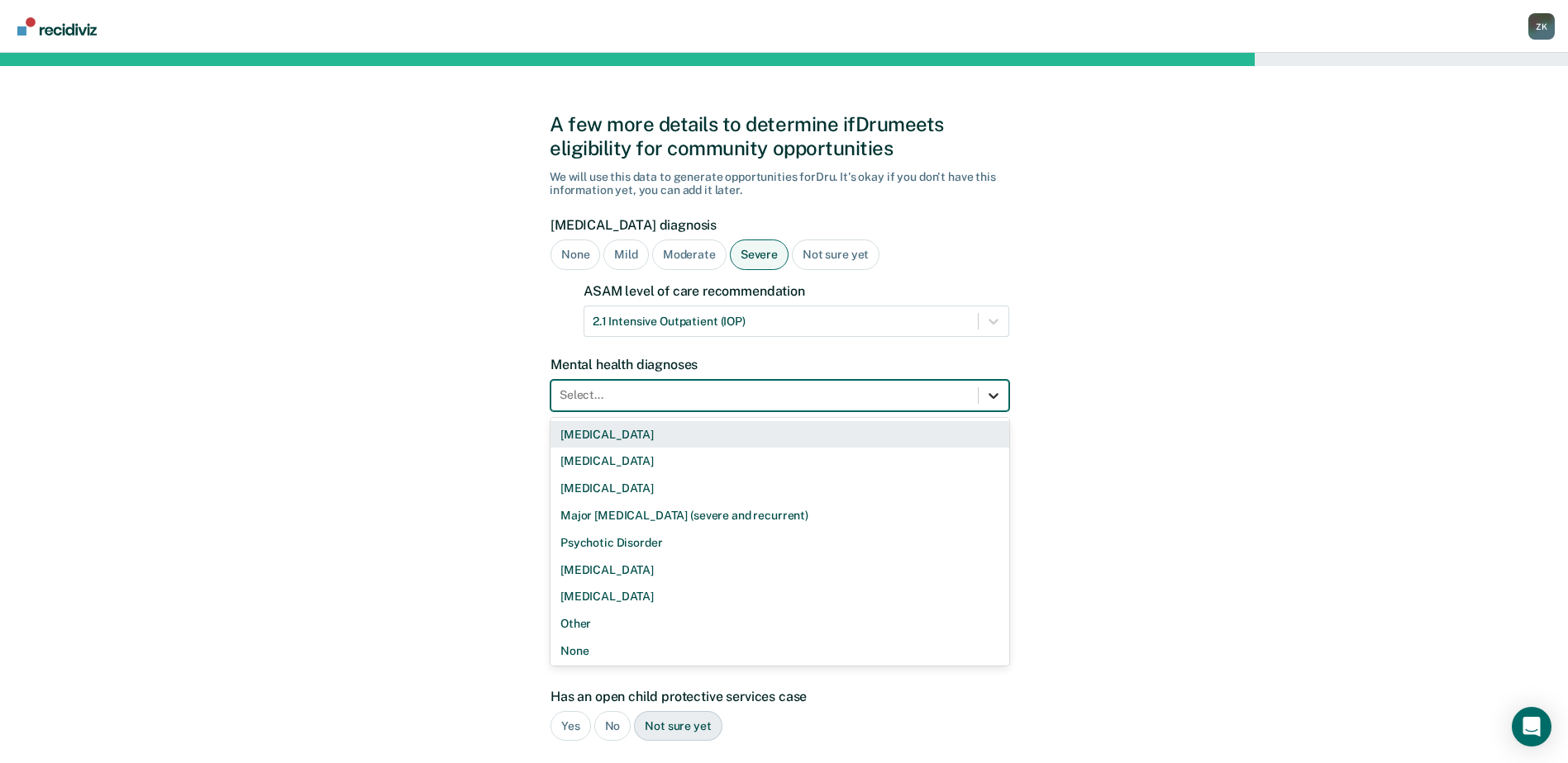
click at [994, 402] on icon at bounding box center [994, 395] width 16 height 16
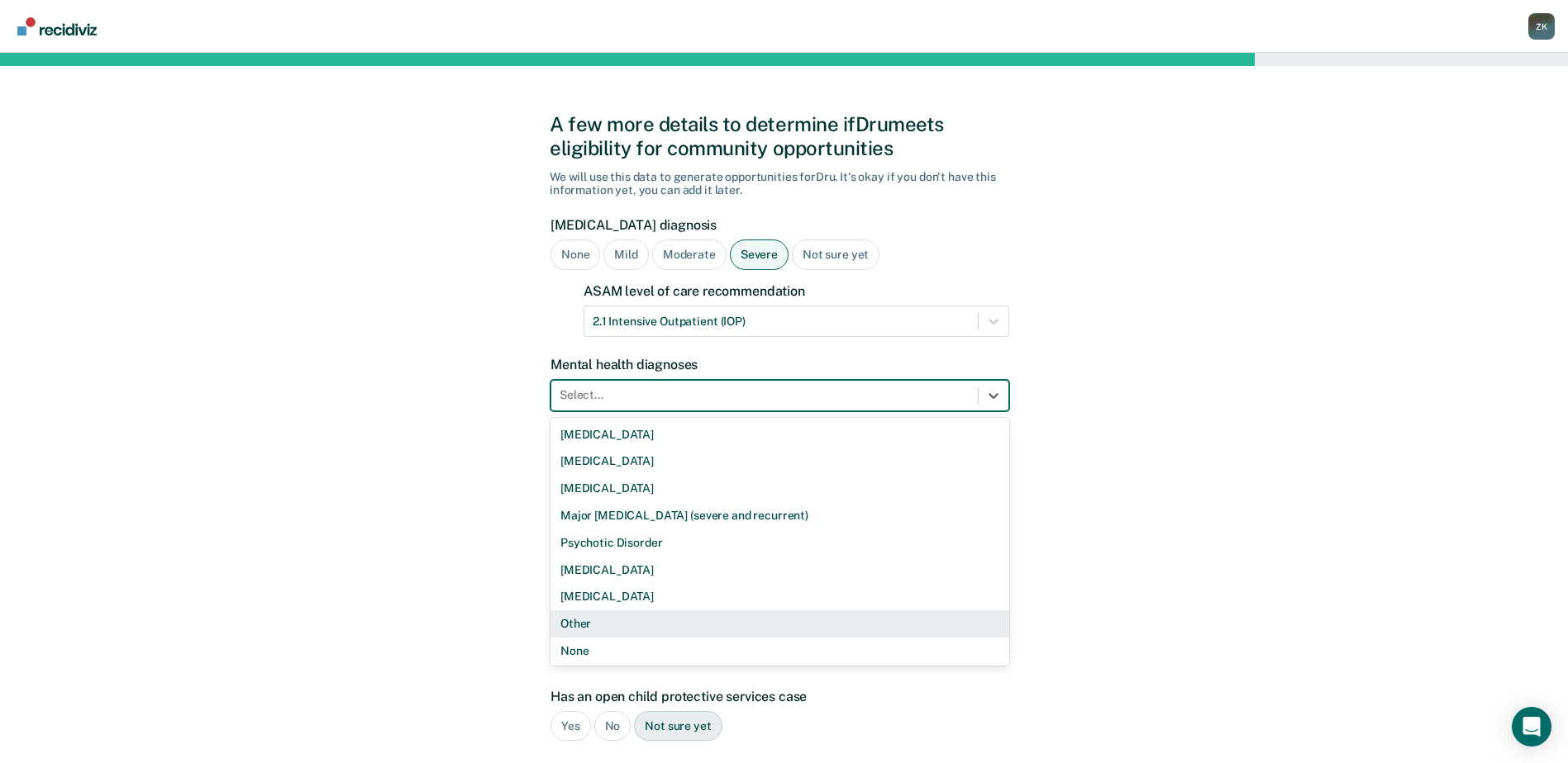
click at [672, 629] on div "Other" at bounding box center [780, 624] width 458 height 27
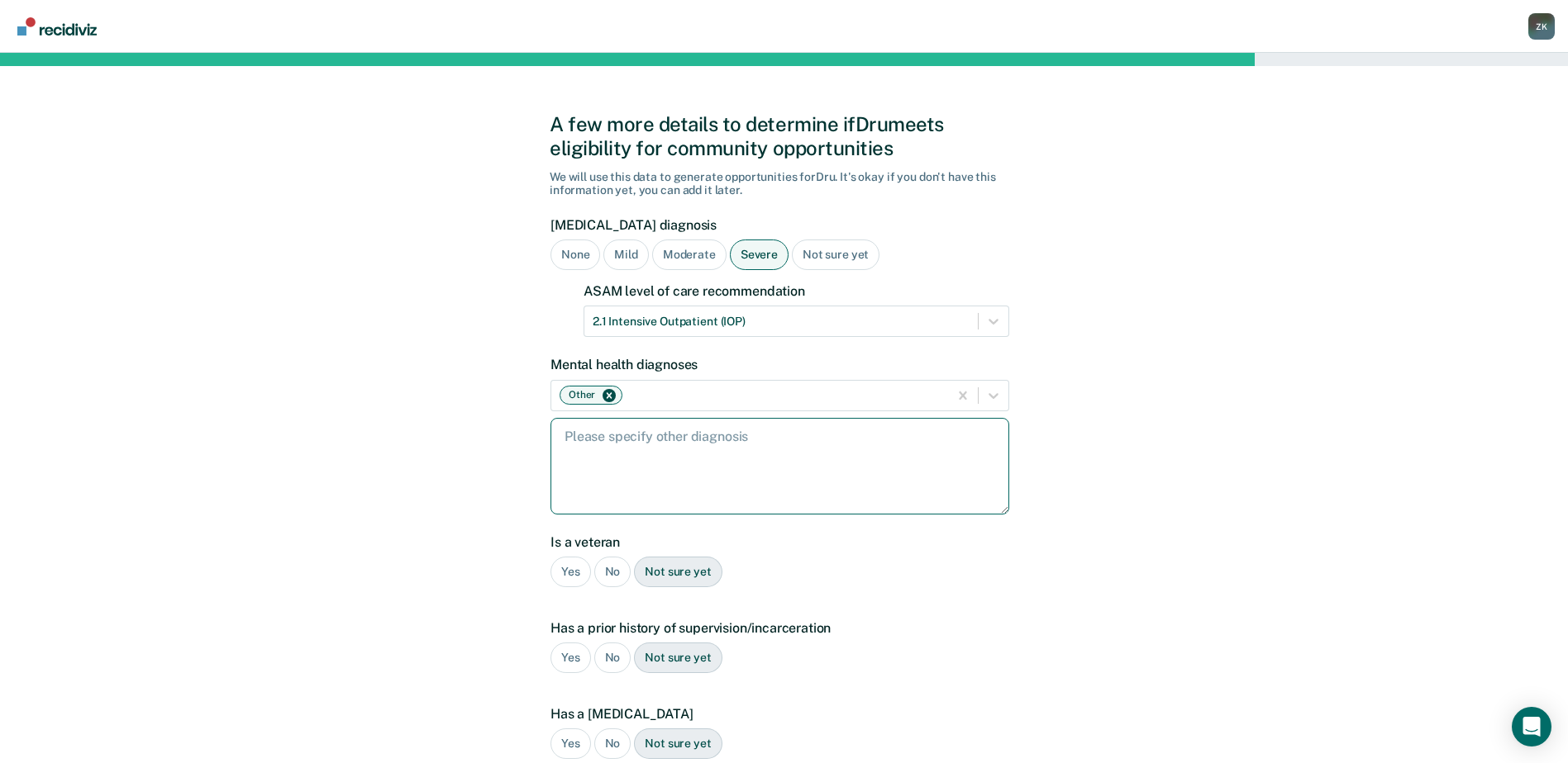
click at [675, 454] on textarea at bounding box center [780, 466] width 458 height 97
type textarea "[MEDICAL_DATA]"
click at [614, 575] on div "No" at bounding box center [613, 571] width 37 height 30
click at [615, 574] on div "No" at bounding box center [613, 571] width 37 height 30
click at [613, 666] on div "No" at bounding box center [613, 657] width 37 height 30
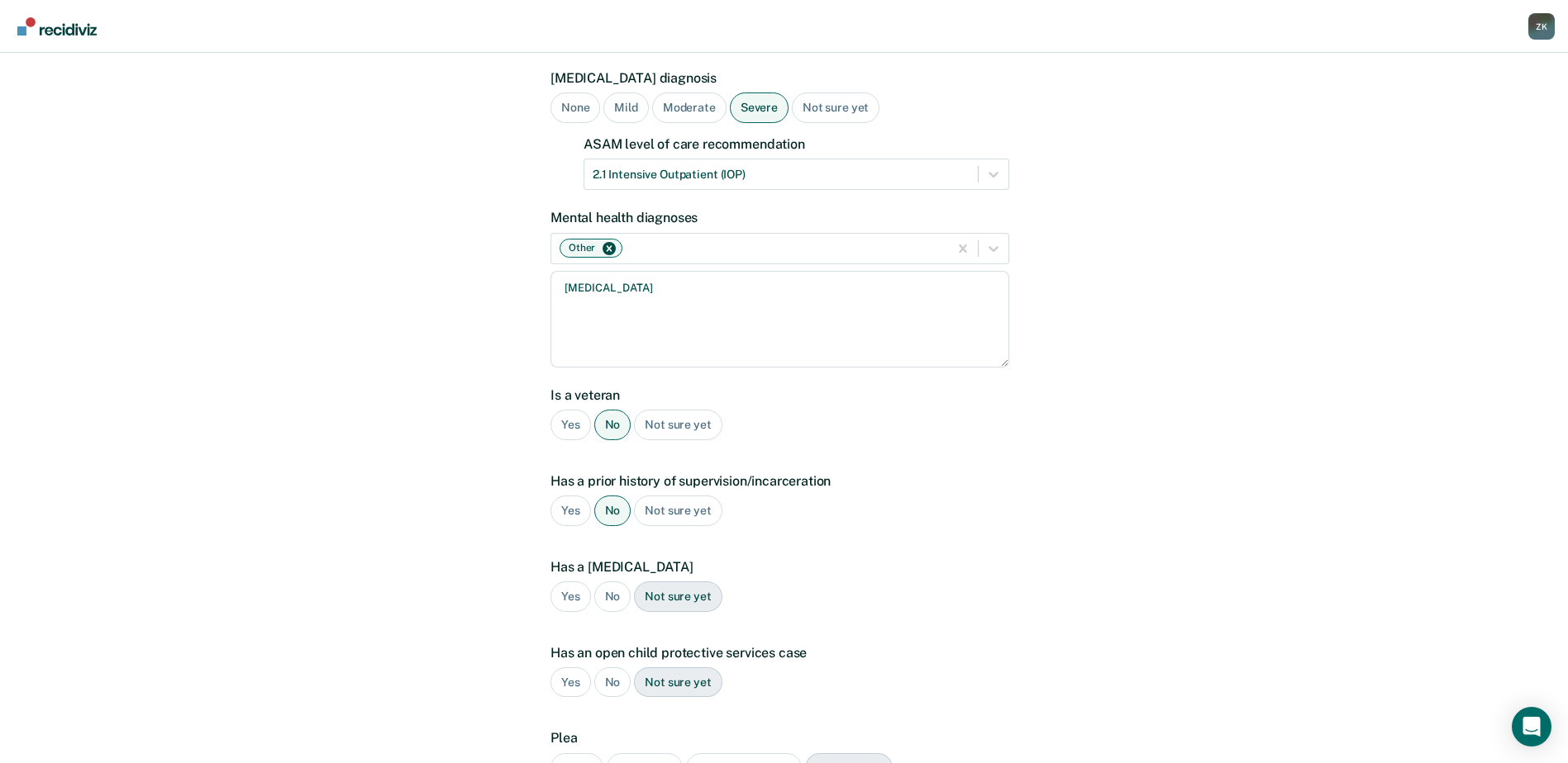
scroll to position [165, 0]
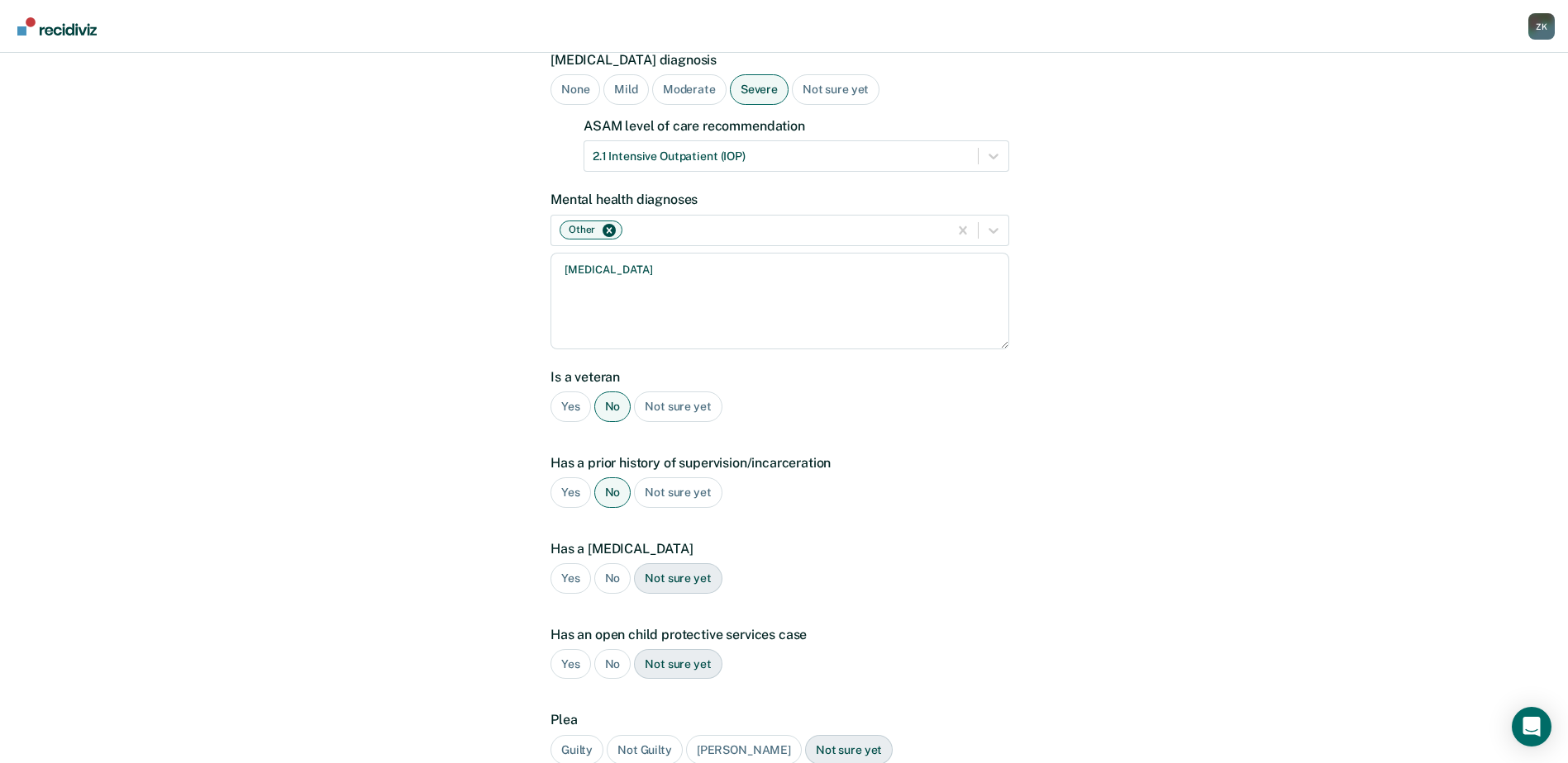
click at [611, 586] on div "No" at bounding box center [613, 578] width 37 height 30
click at [607, 658] on div "No" at bounding box center [613, 664] width 37 height 30
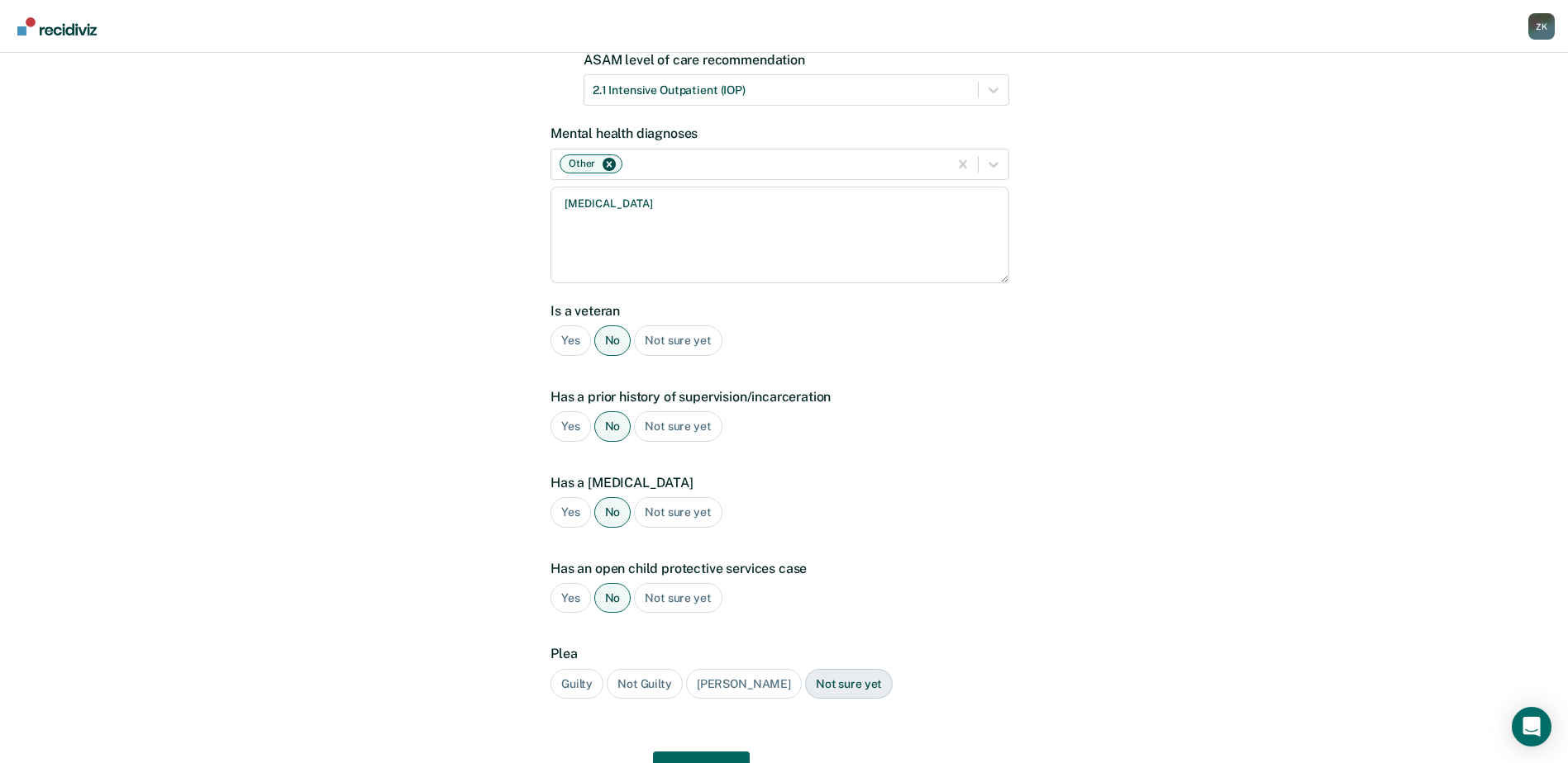
scroll to position [319, 0]
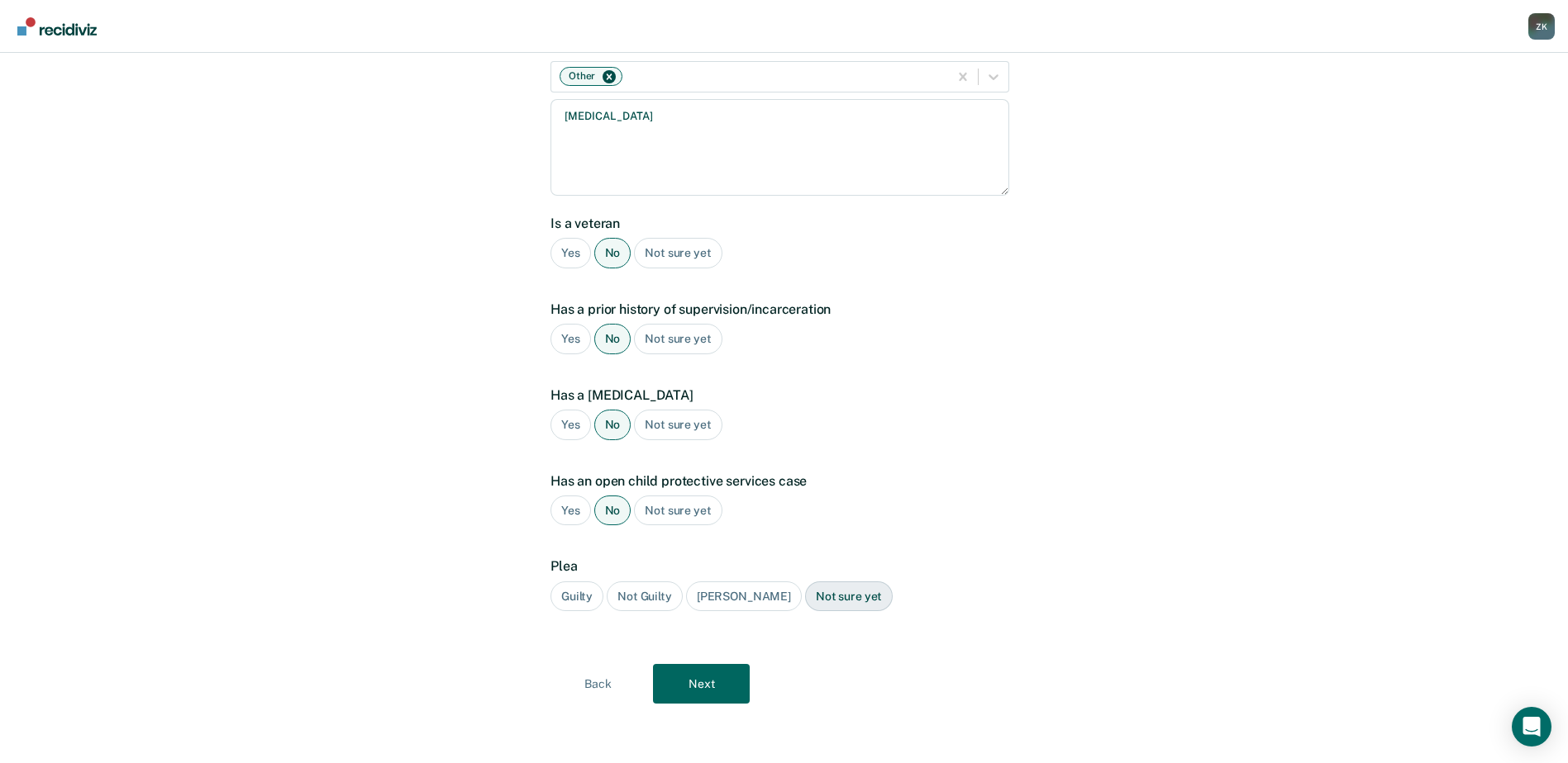
click at [582, 595] on div "Guilty" at bounding box center [577, 596] width 53 height 30
click at [701, 685] on button "Next" at bounding box center [701, 684] width 97 height 39
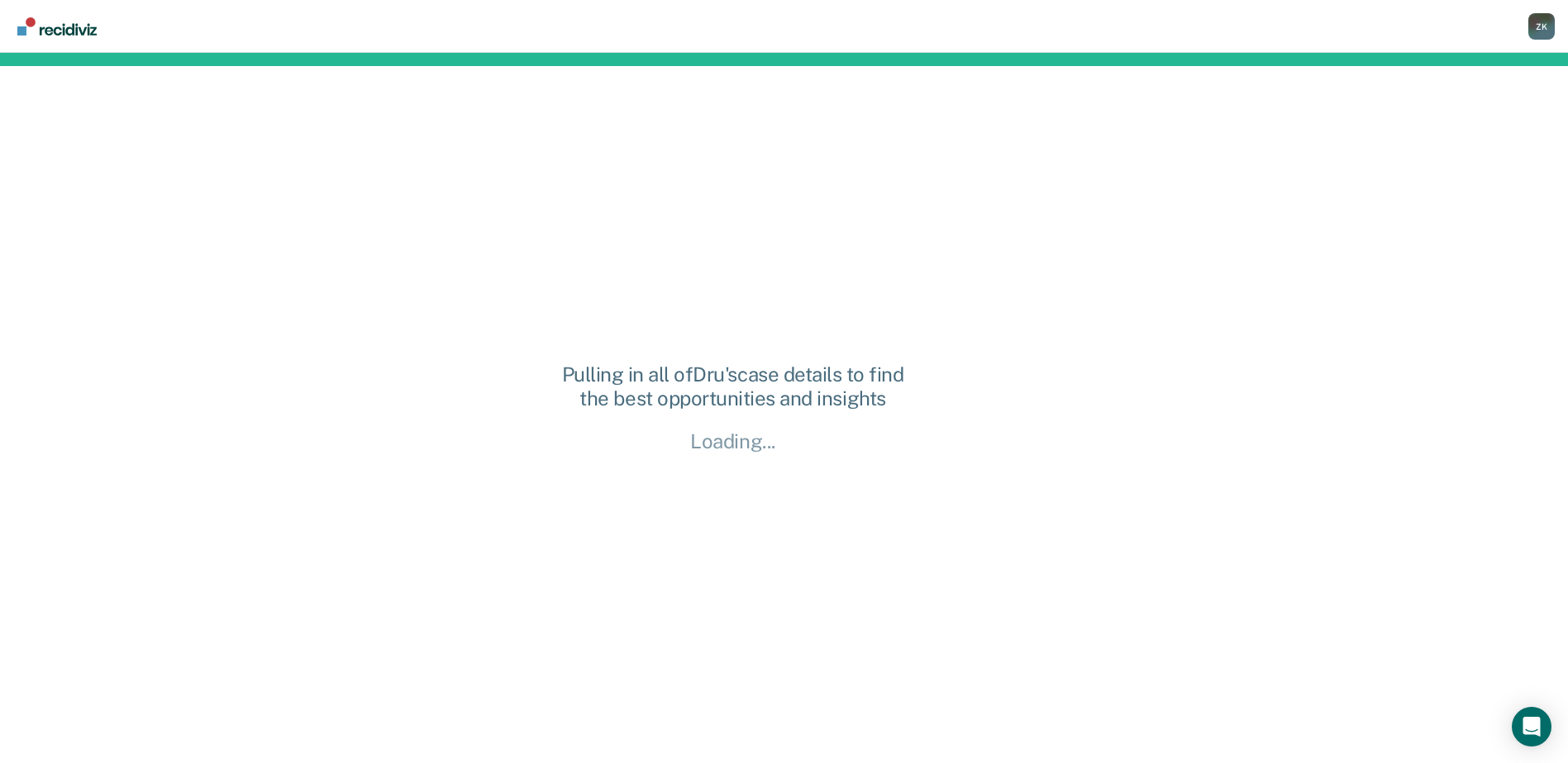
scroll to position [0, 0]
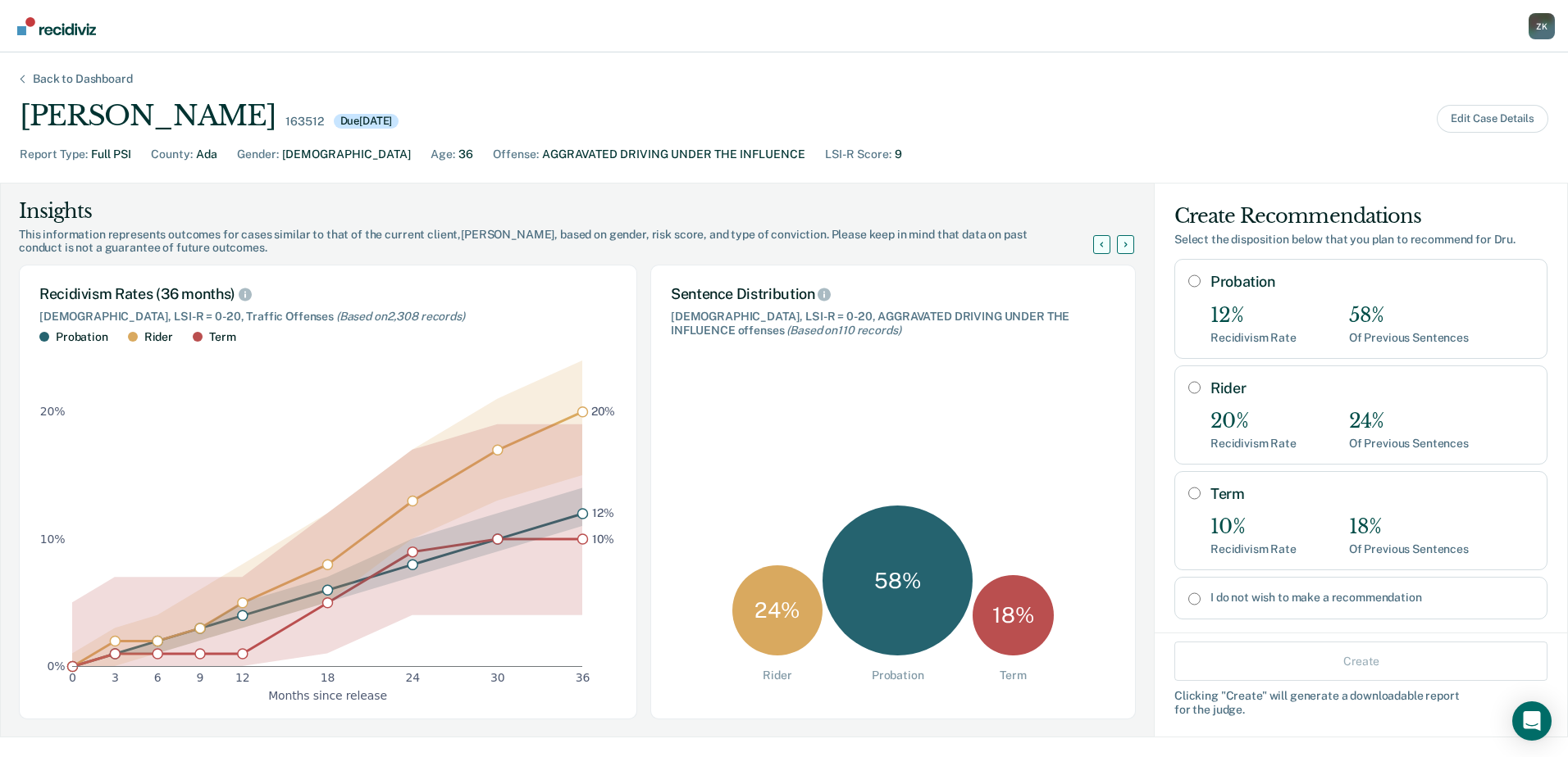
click at [1188, 283] on input "Probation" at bounding box center [1195, 281] width 13 height 13
radio input "true"
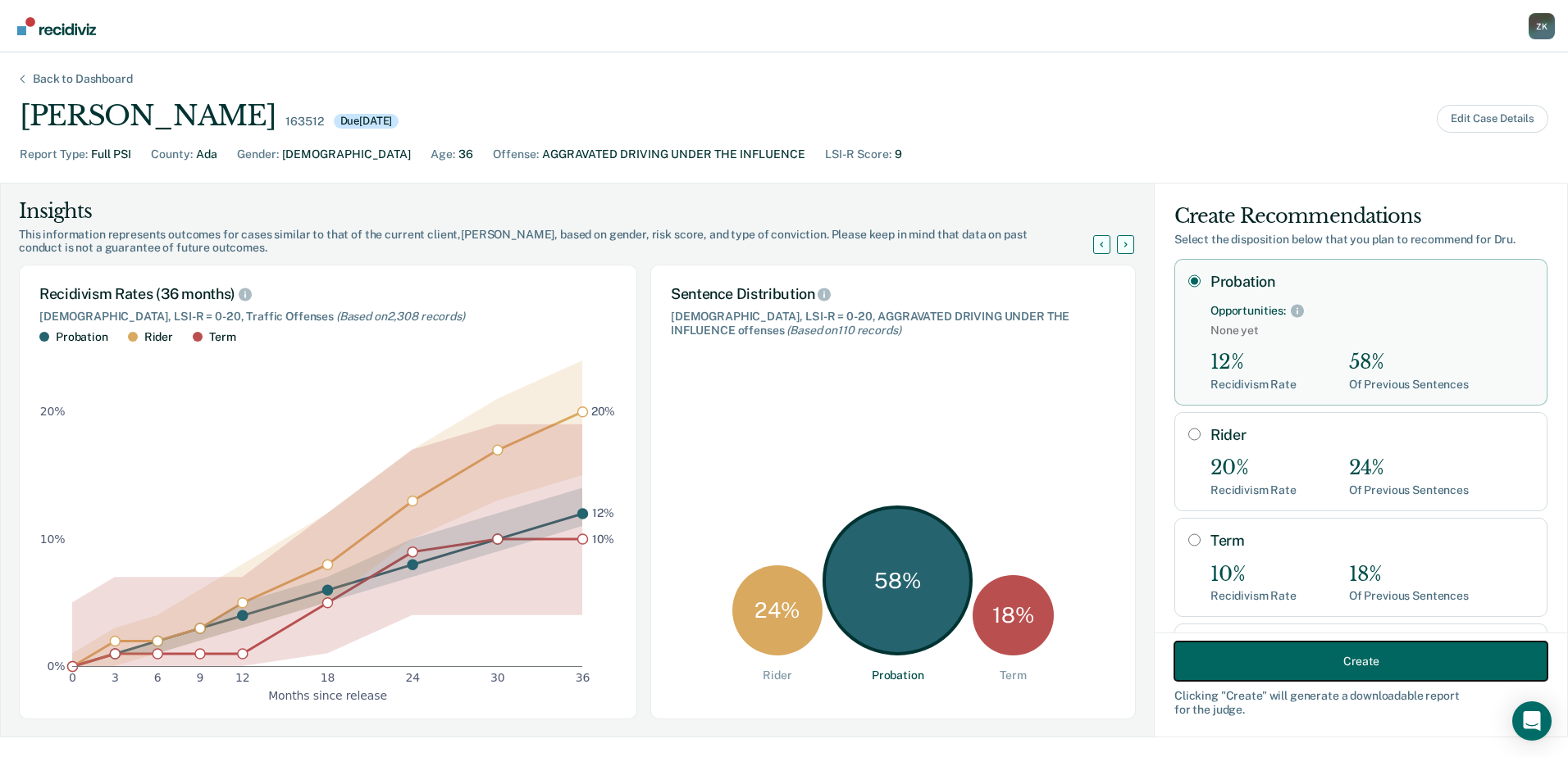
click at [1395, 670] on button "Create" at bounding box center [1361, 661] width 373 height 39
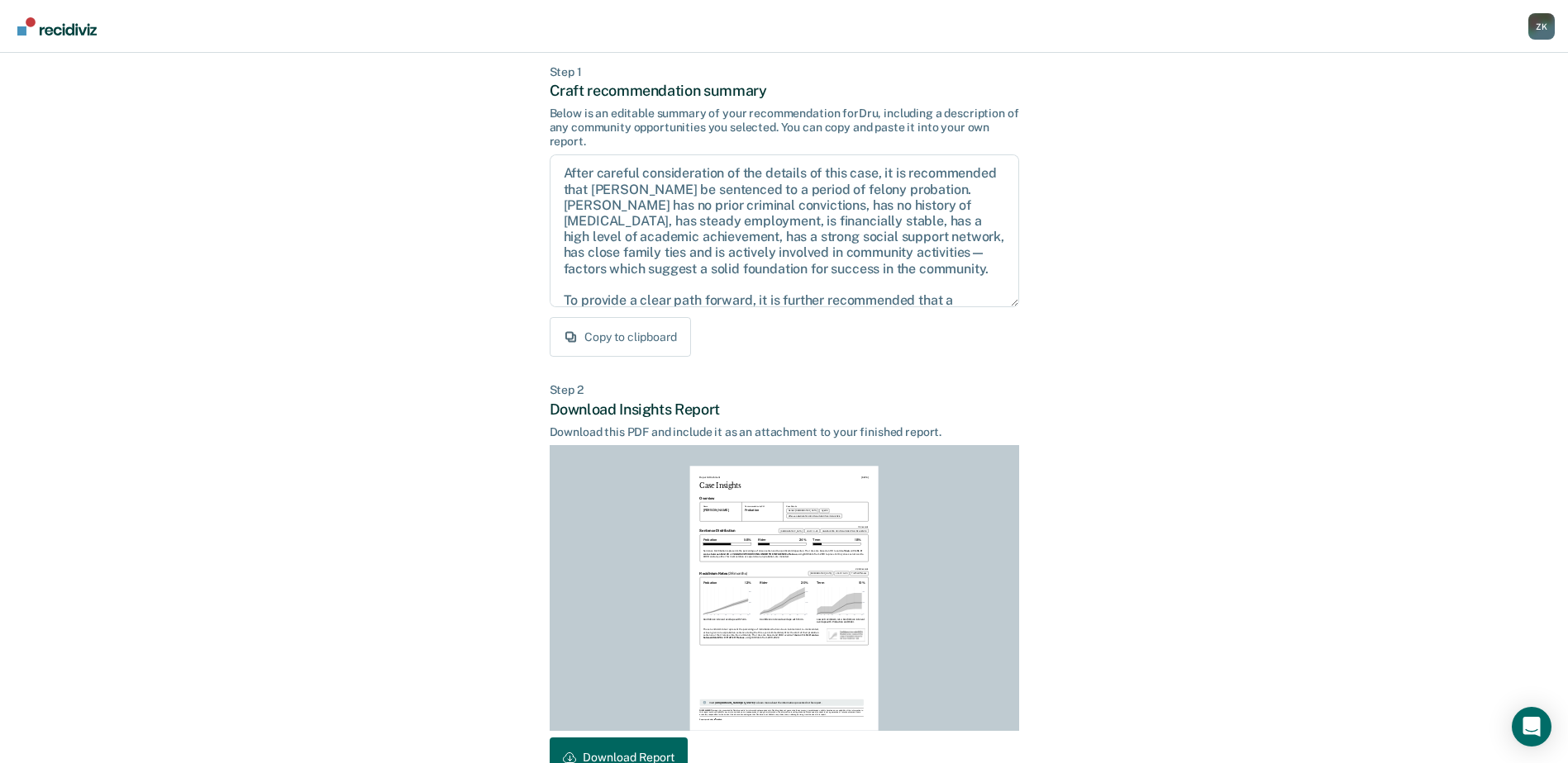
scroll to position [179, 0]
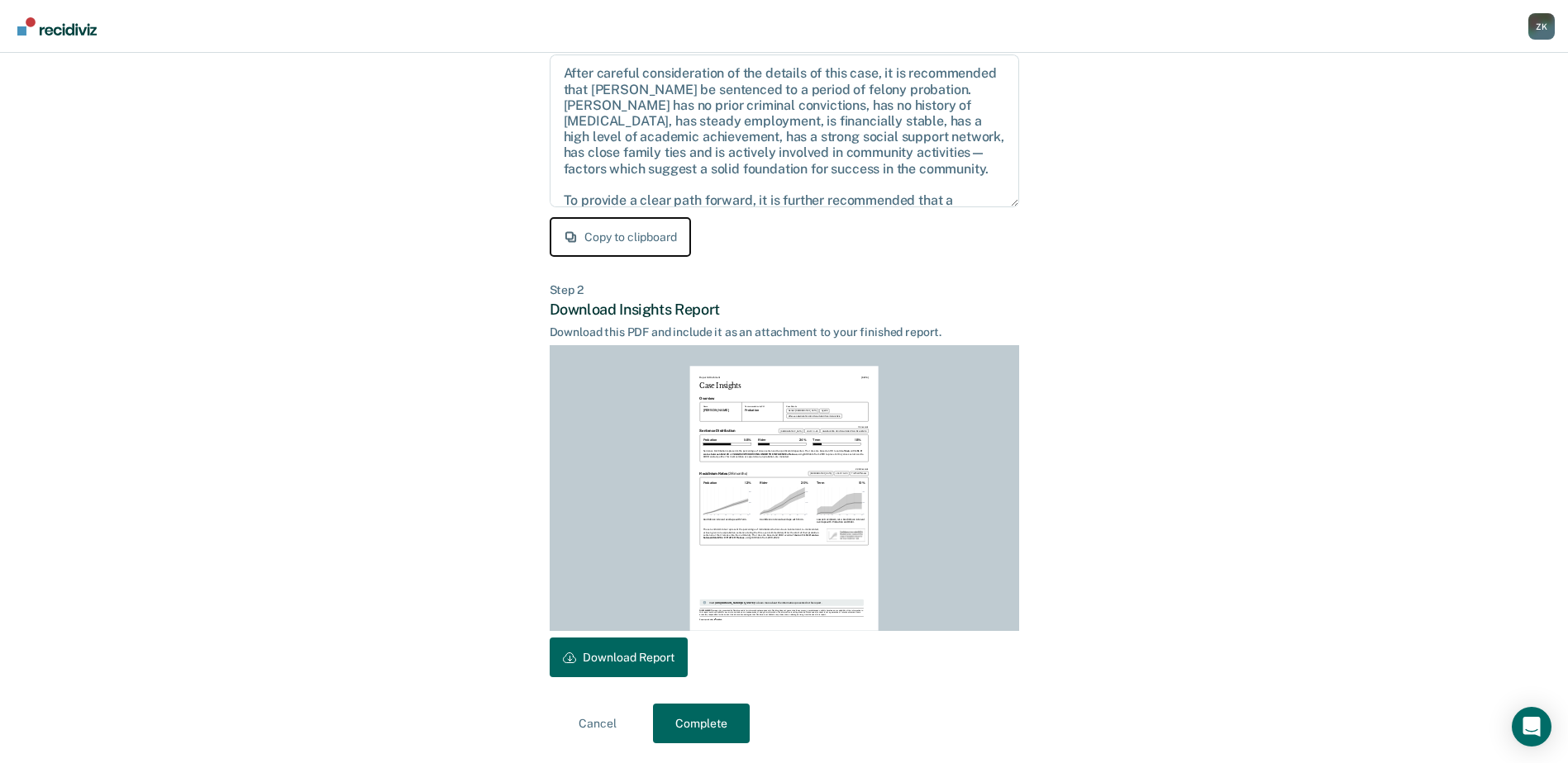
click at [616, 246] on button "Copy to clipboard" at bounding box center [620, 236] width 142 height 39
click at [635, 663] on button "Download Report" at bounding box center [618, 657] width 138 height 39
click at [699, 720] on button "Complete" at bounding box center [701, 723] width 97 height 39
